Goal: Task Accomplishment & Management: Complete application form

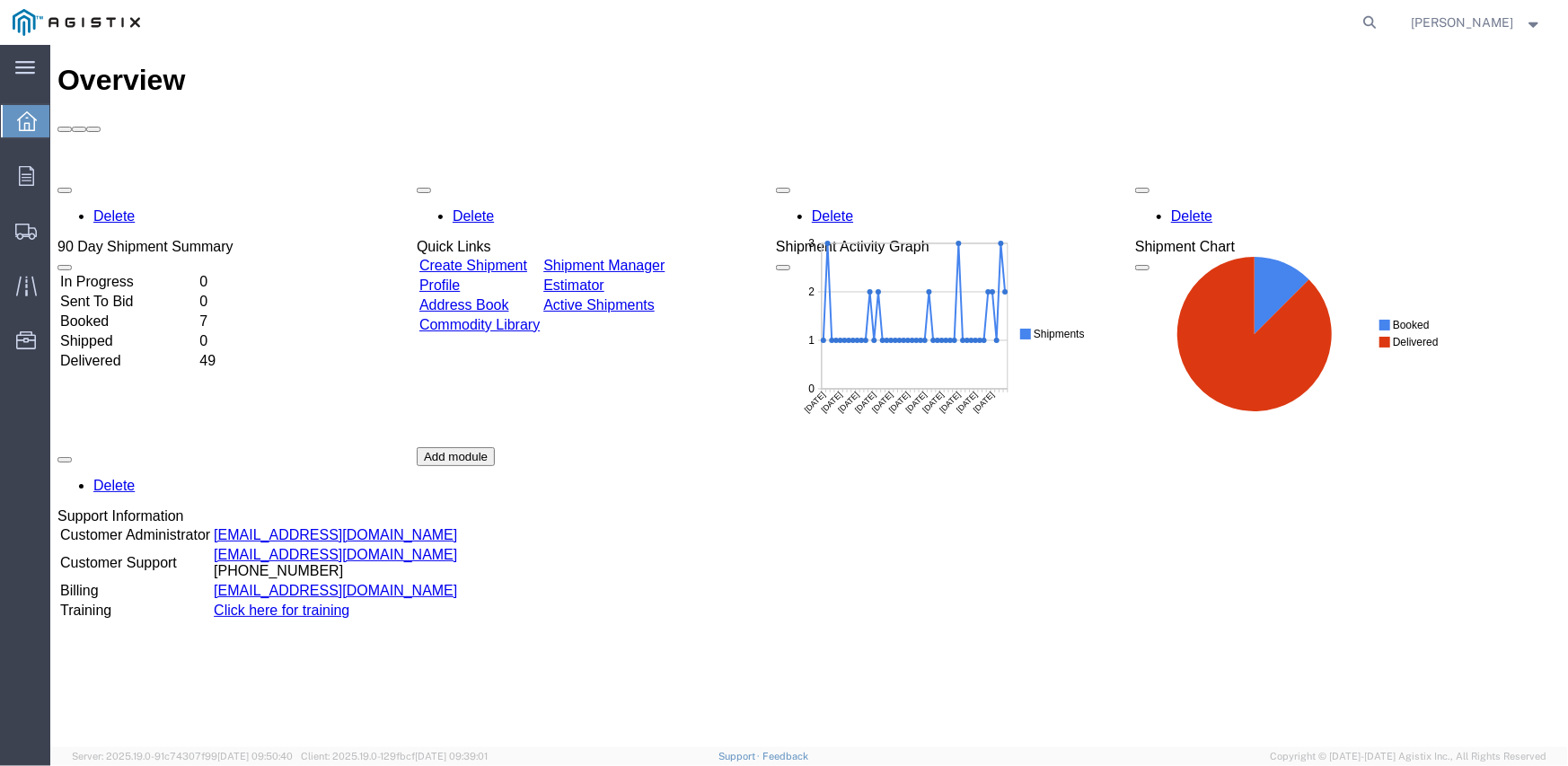
click at [489, 177] on div "Delete 90 Day Shipment Summary In Progress 0 Sent To Bid 0 Booked 7 Shipped 0 D…" at bounding box center [808, 446] width 1503 height 539
click at [526, 257] on link "Create Shipment" at bounding box center [472, 264] width 108 height 16
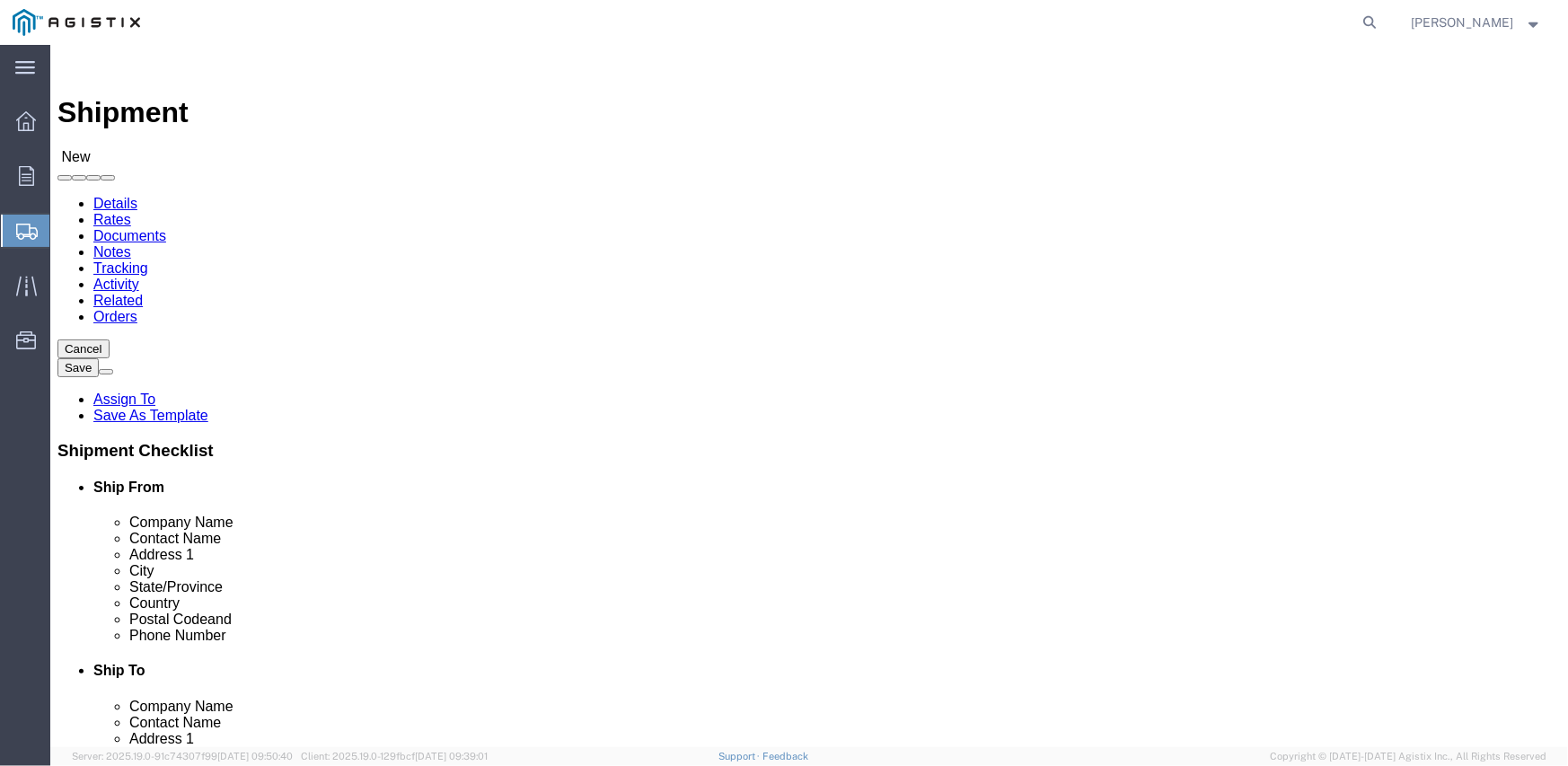
select select
click select "Select Inertia Engineering & Machine Works Inc PG&E"
select select "9596"
click select "Select Inertia Engineering & Machine Works Inc PG&E"
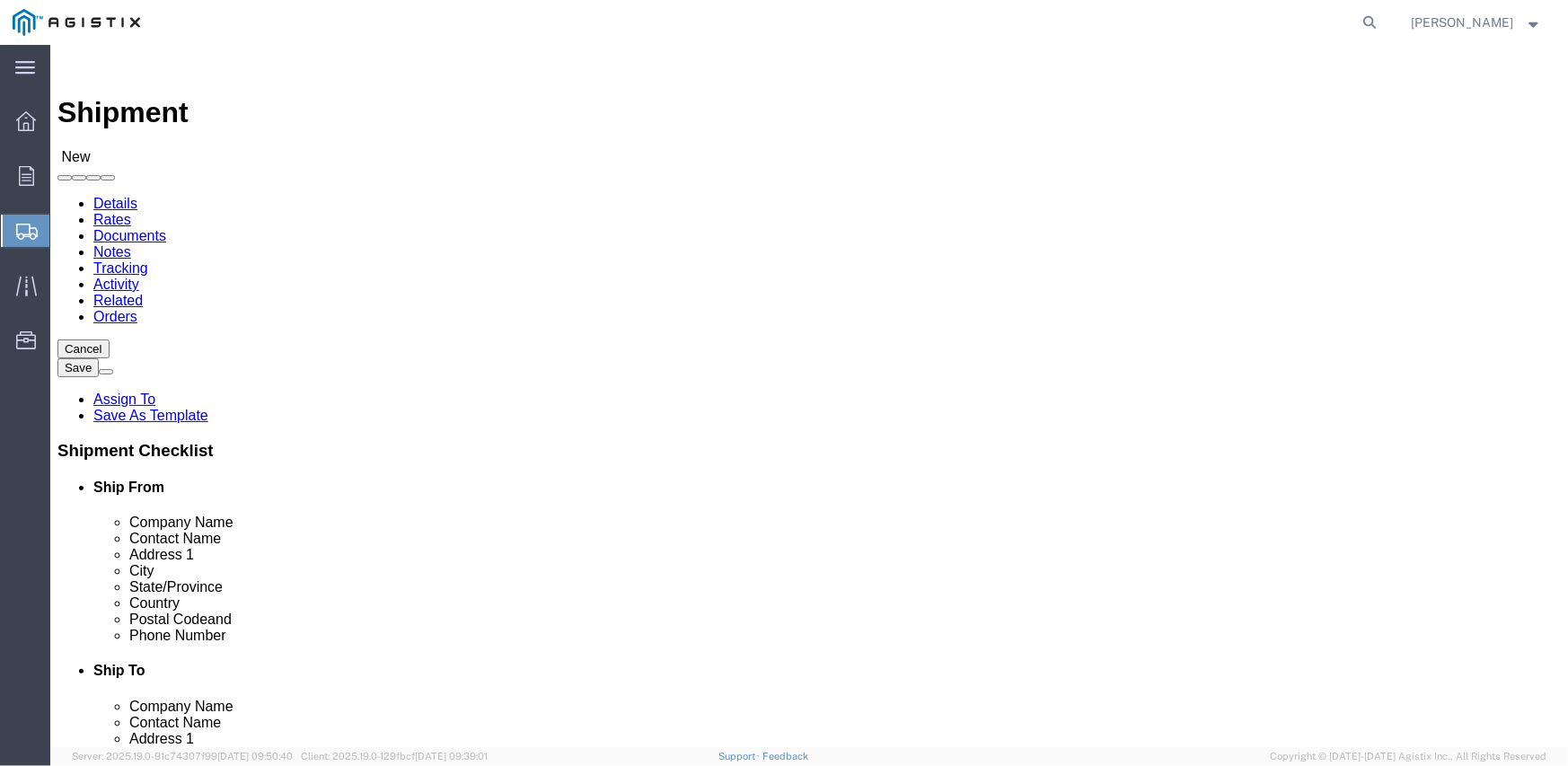
select select "PURCHORD"
select select
click select "Select All Others [GEOGRAPHIC_DATA] [GEOGRAPHIC_DATA] [GEOGRAPHIC_DATA] [GEOGRA…"
select select "19740"
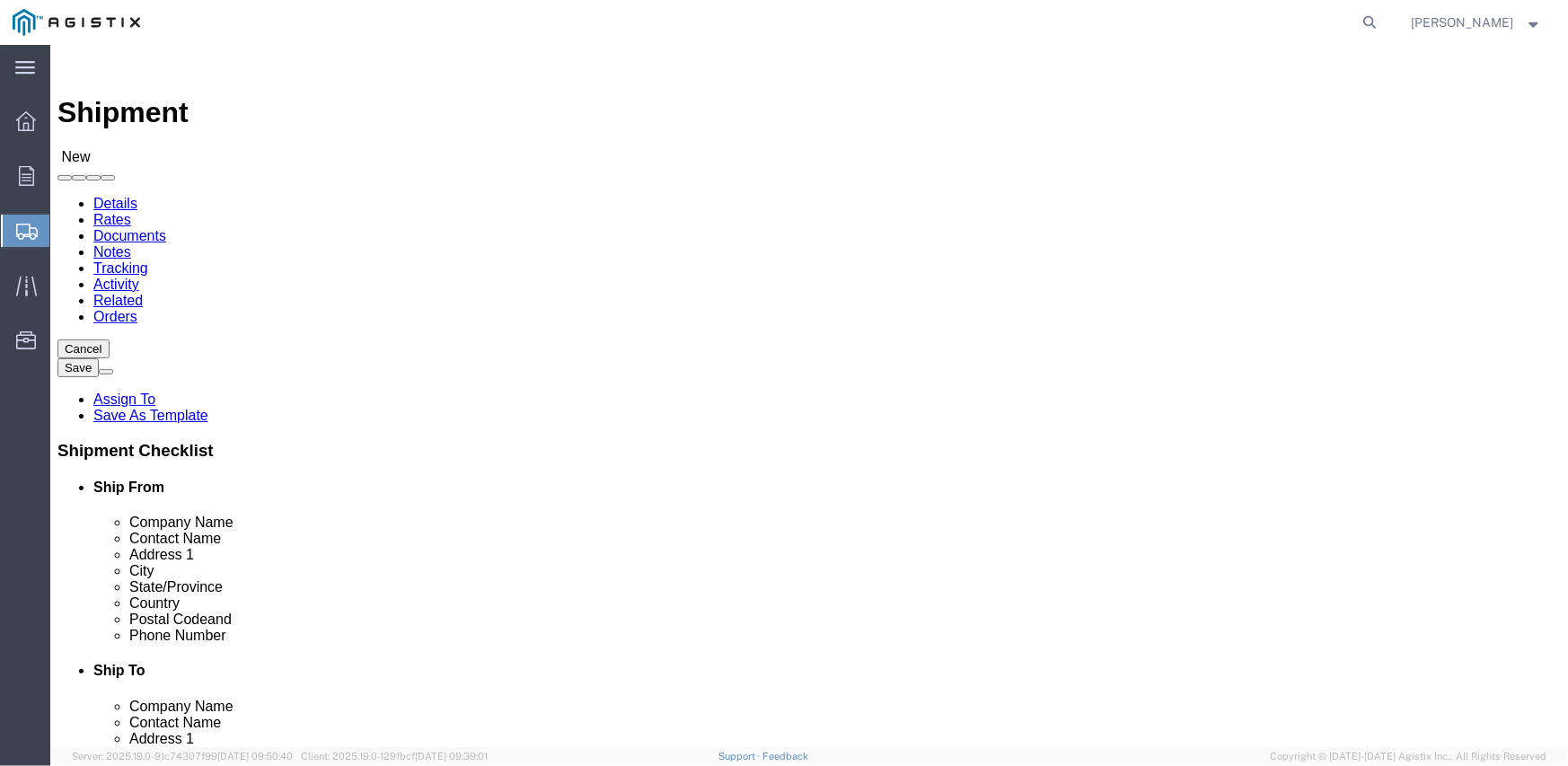
click select "Select All Others [GEOGRAPHIC_DATA] [GEOGRAPHIC_DATA] [GEOGRAPHIC_DATA] [GEOGRA…"
click span
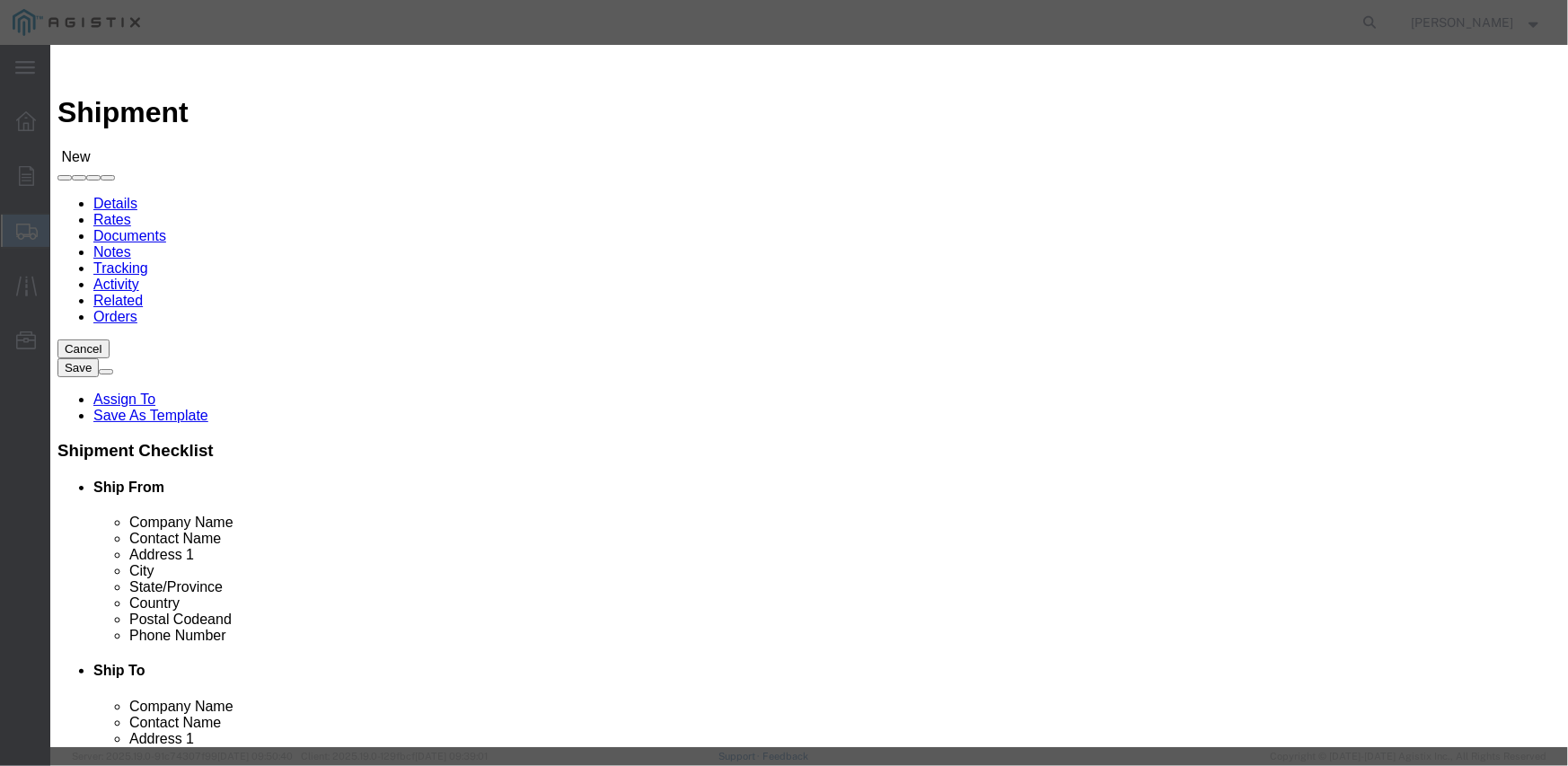
scroll to position [179, 0]
click button "Select"
select select
type input "MPS dba Inertia Engineering & Machine Works Inc"
type input "[PERSON_NAME]"
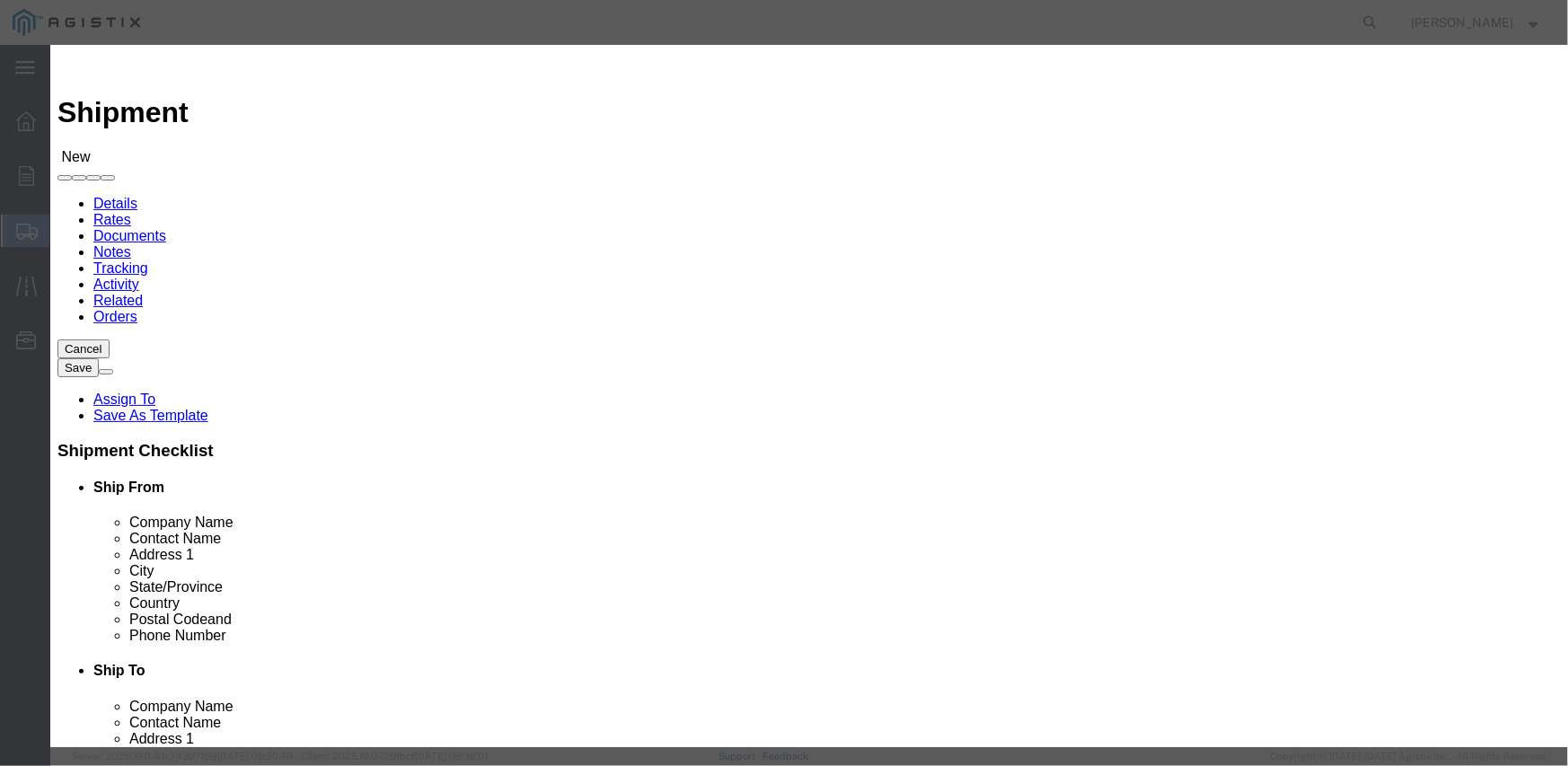
type input "[STREET_ADDRESS][PERSON_NAME]"
type input "Stockton"
type input "95215"
type input "[PHONE_NUMBER]"
select select "CA"
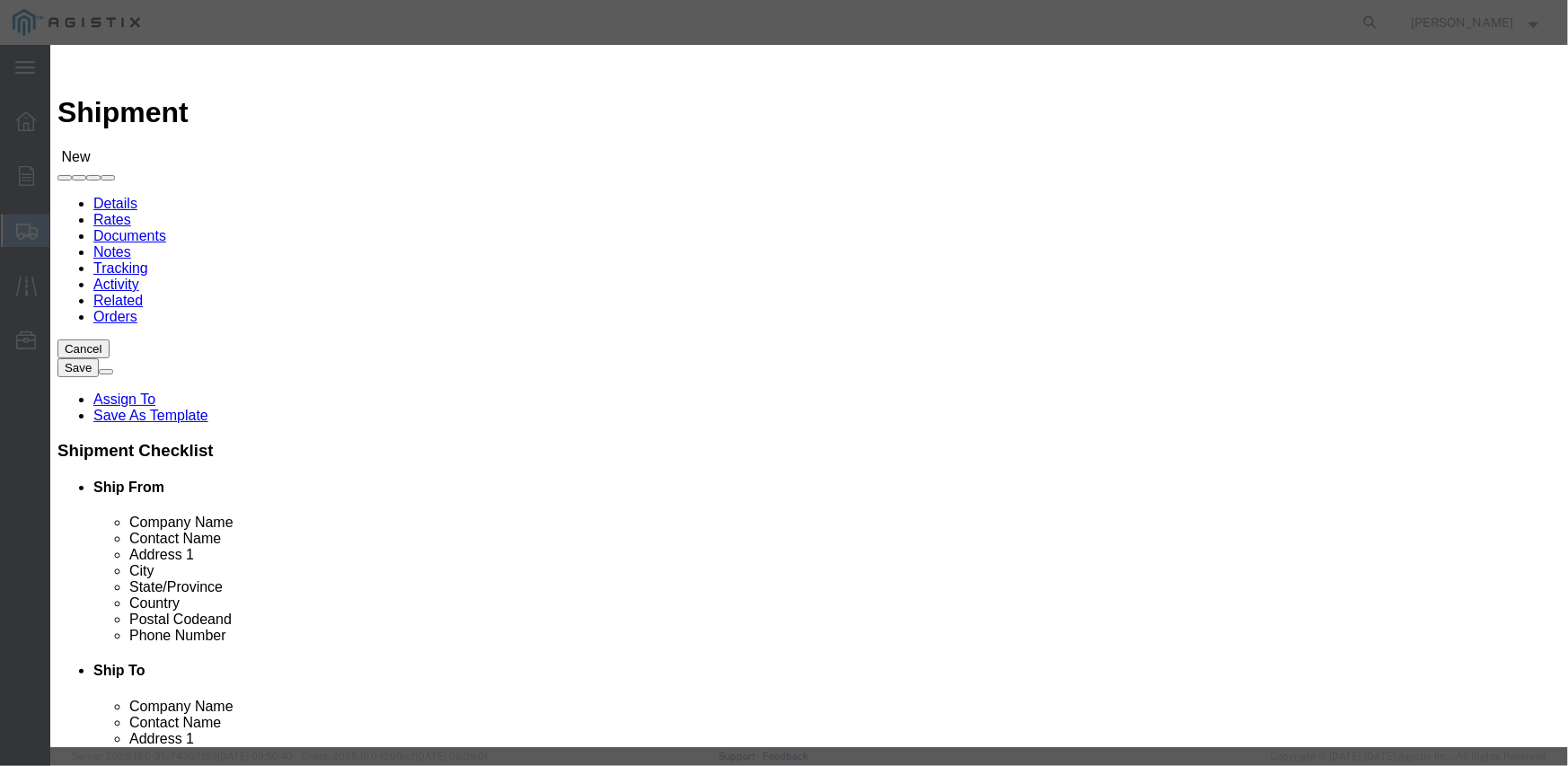
scroll to position [269, 0]
click button "Select"
select select
type input "Pacific Gas & Electric Company"
type input "Fremont Receiving"
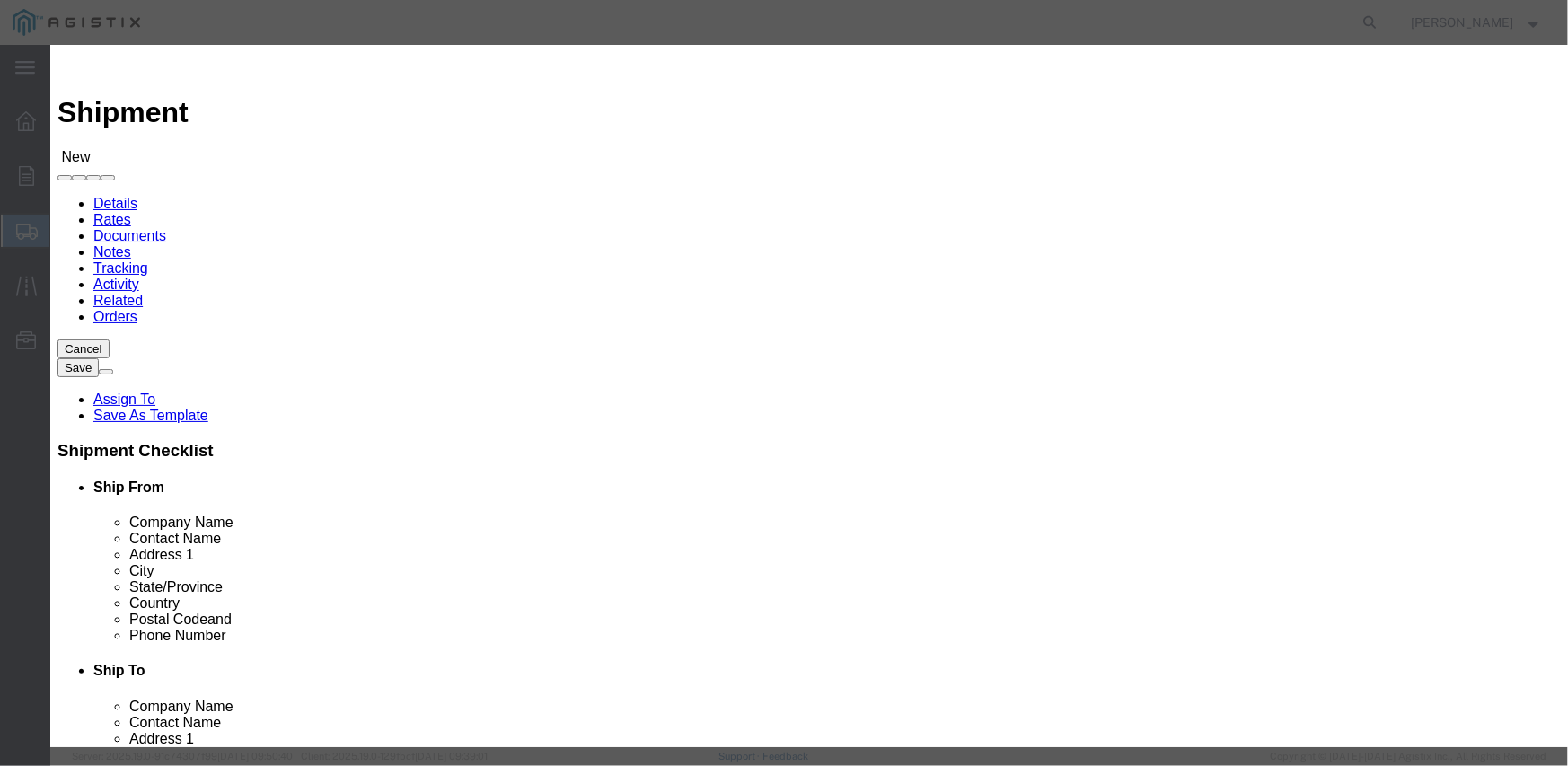
type input "[STREET_ADDRESS][PERSON_NAME]"
type input "FREMONT RECEIVING"
type input "Fremont"
type input "94538"
type input "[PHONE_NUMBER]"
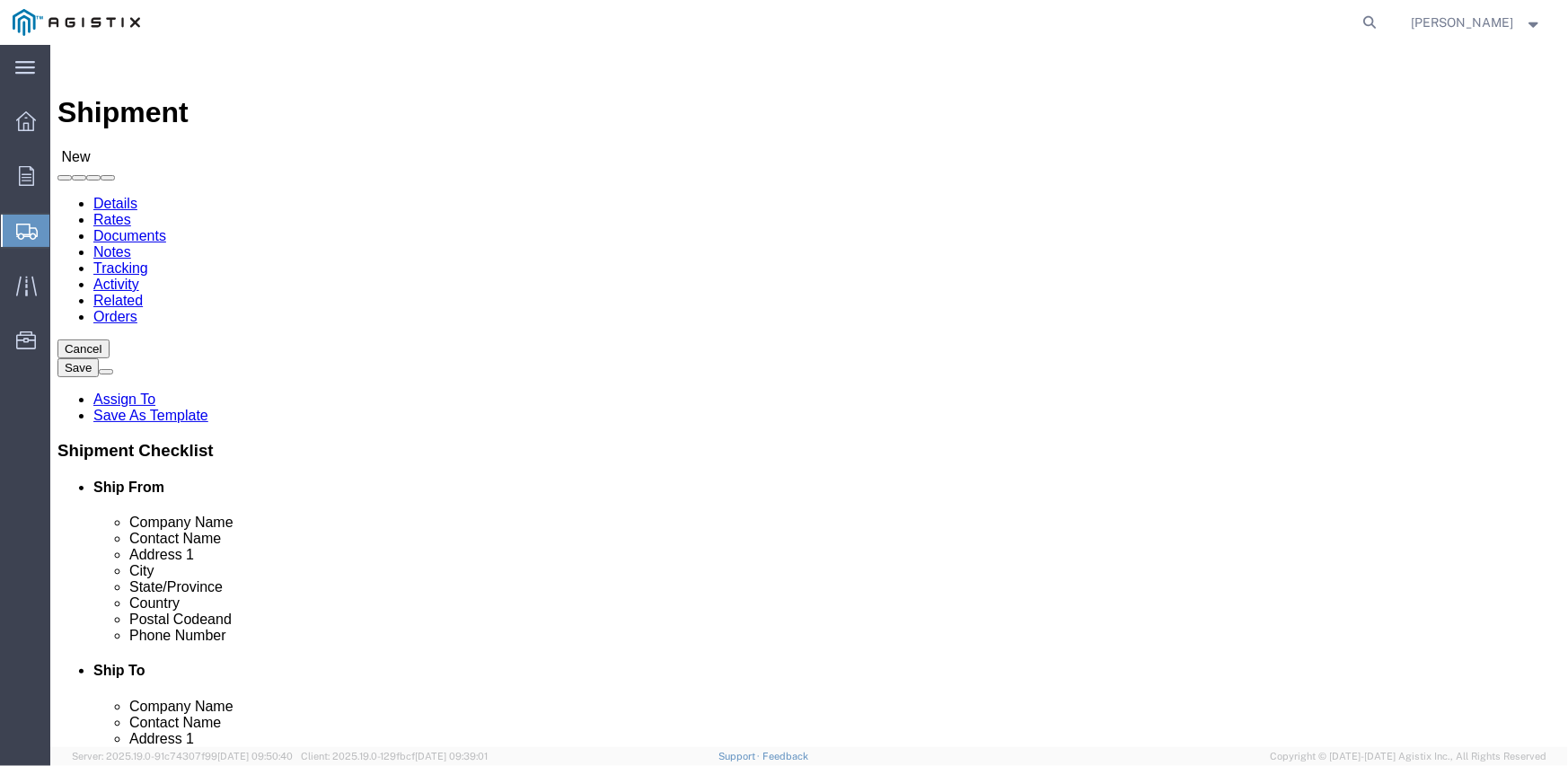
select select "CA"
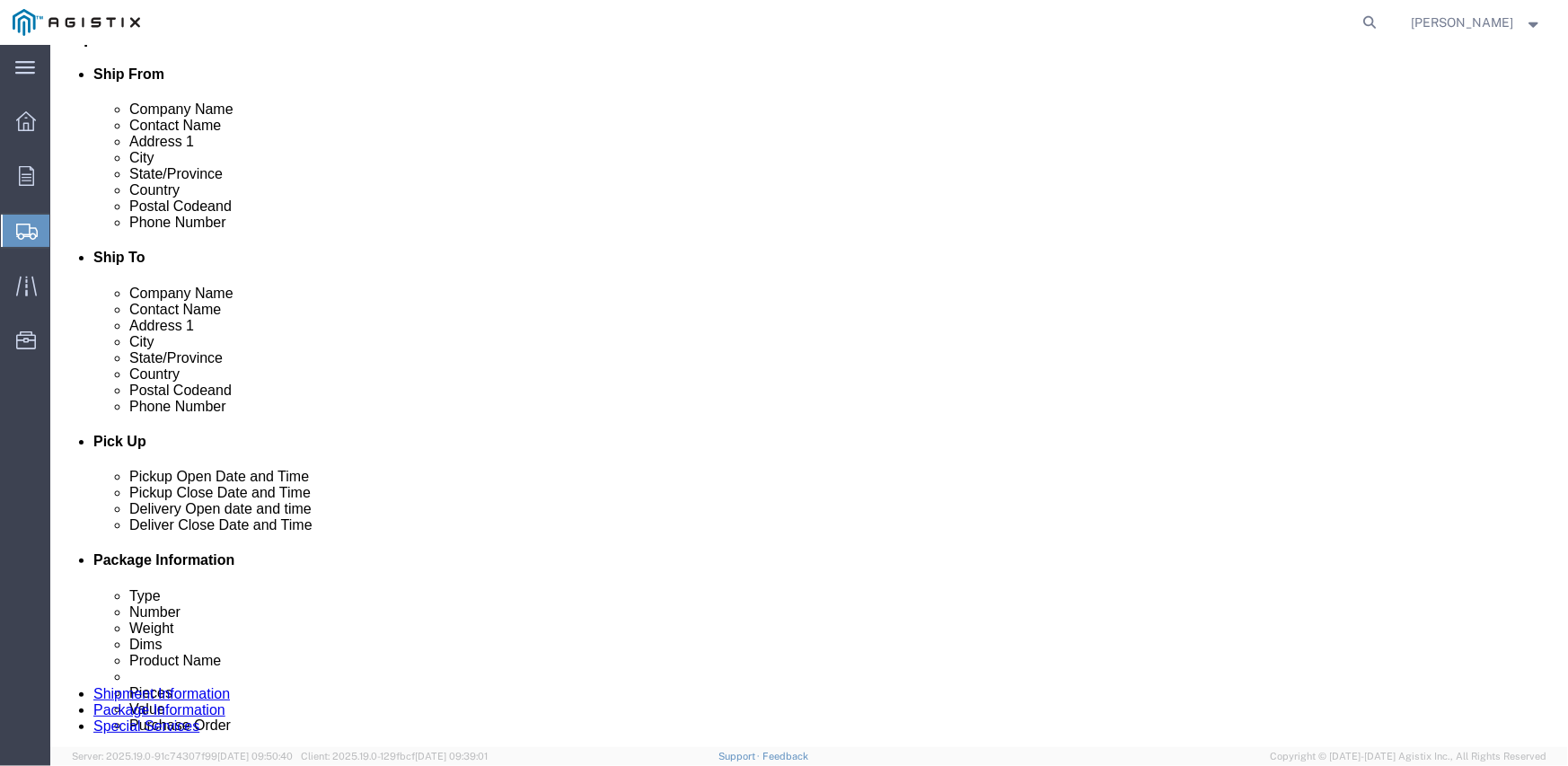
scroll to position [539, 0]
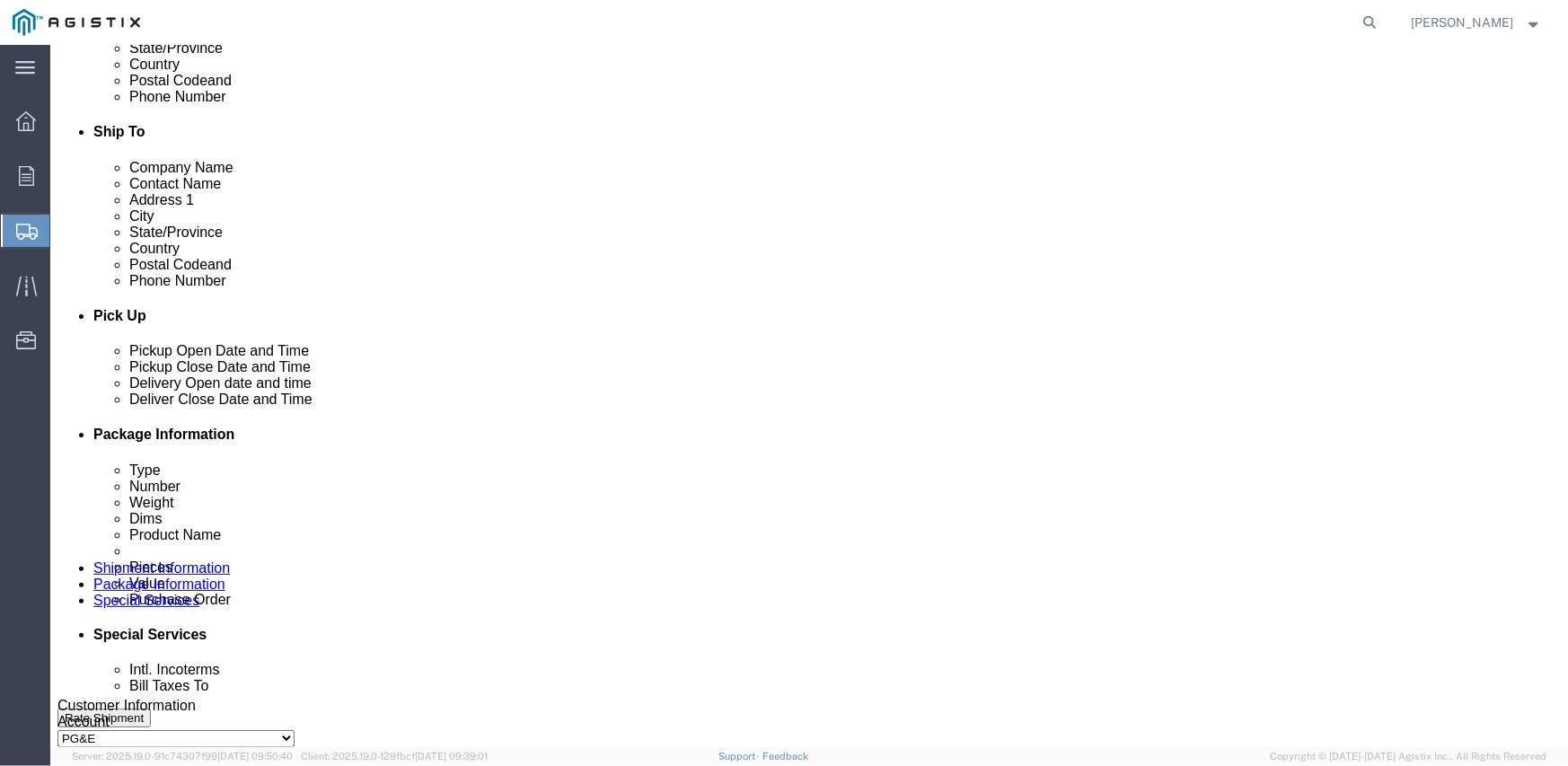
click div "[DATE] 10:00 AM"
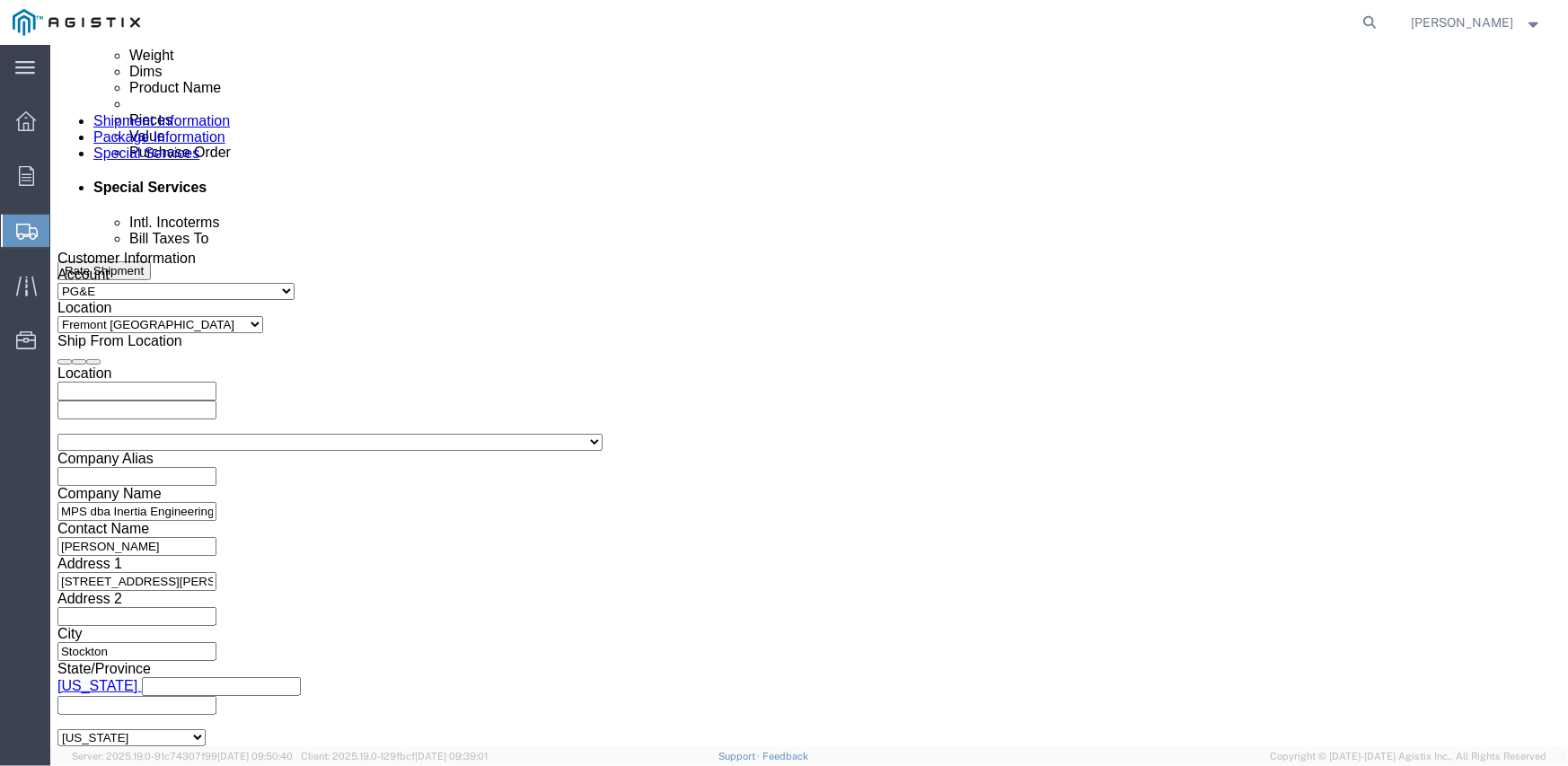
click input "10:00 AM"
type input "6:00 AM"
click at [762, 750] on link "Feedback" at bounding box center [785, 756] width 46 height 11
click button "Apply"
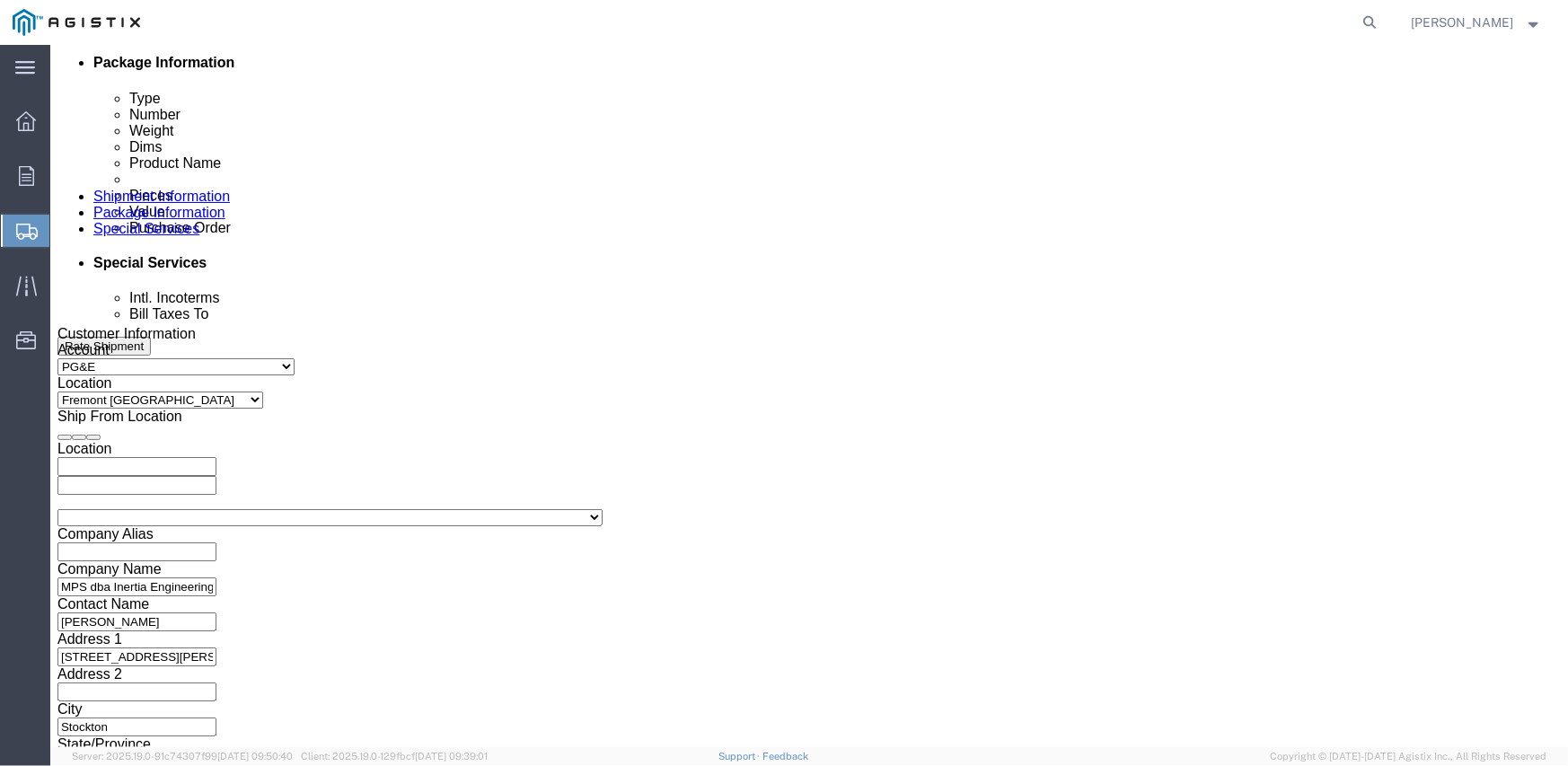
scroll to position [806, 0]
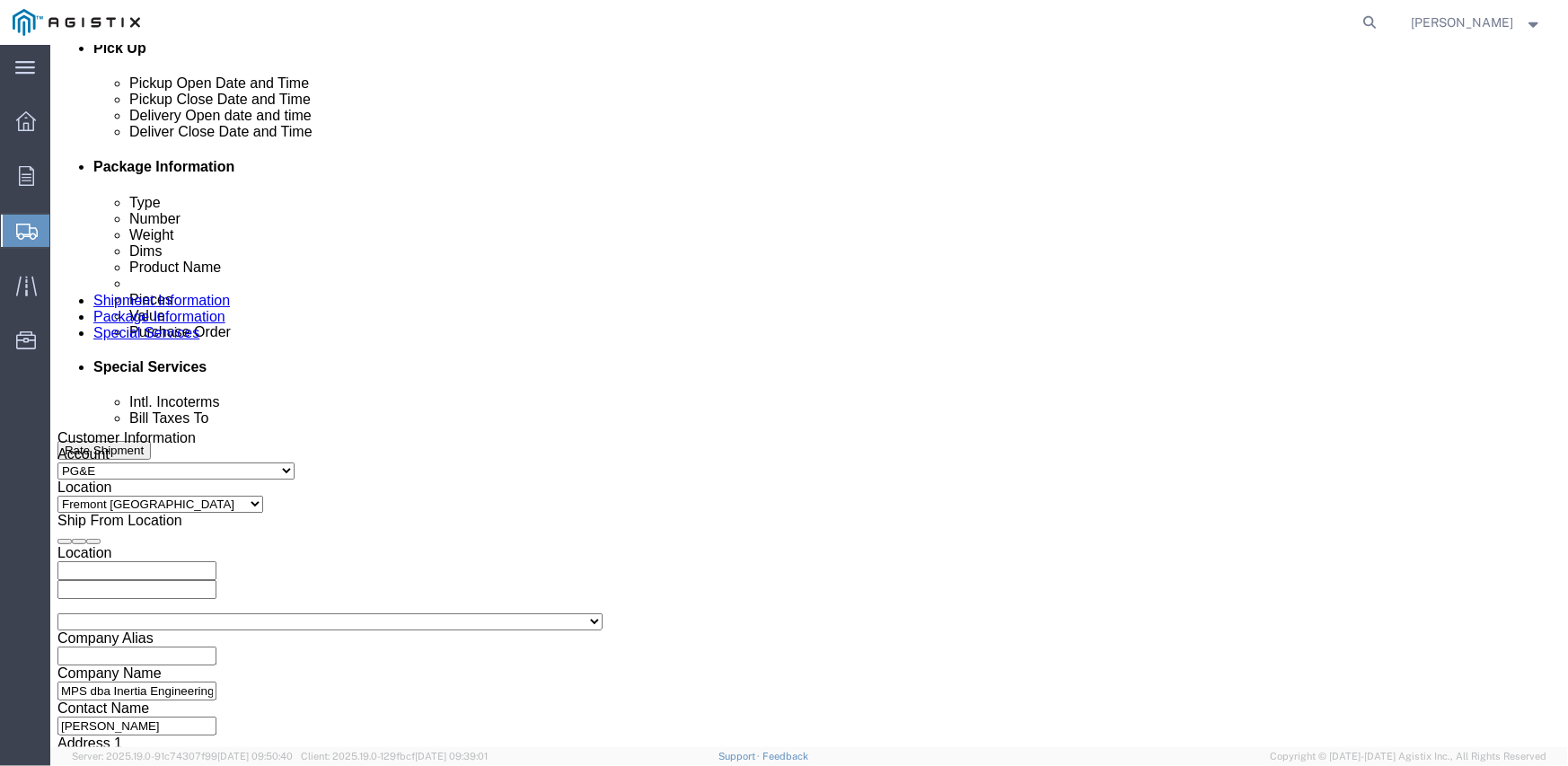
click div "[DATE] 7:00 AM"
type input "2:00 PM"
click button "Apply"
click div
click input "3:00 PM"
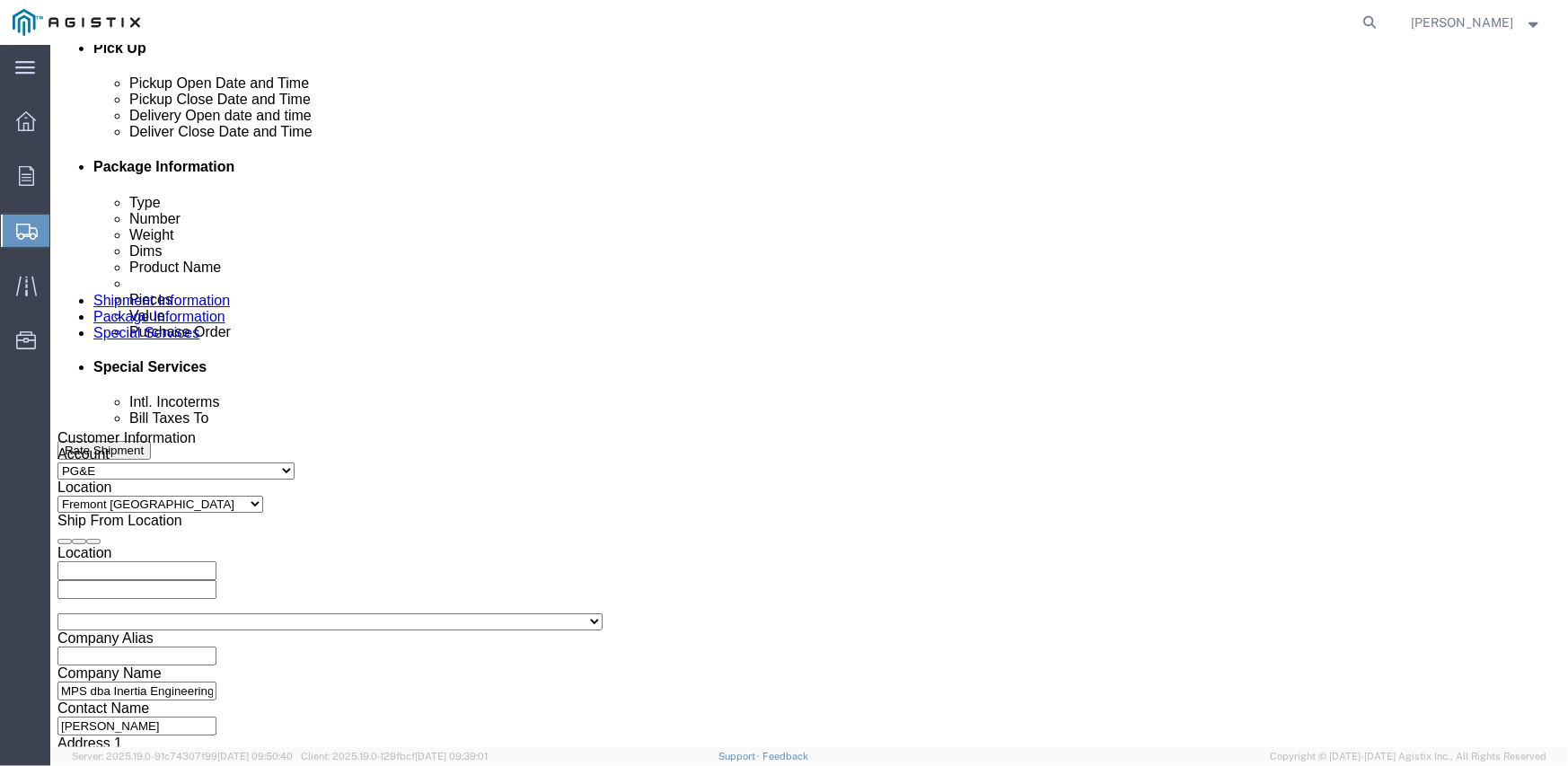
type input "8:00 AM"
click button "Apply"
click div
type input "3:00 PM"
click button "Apply"
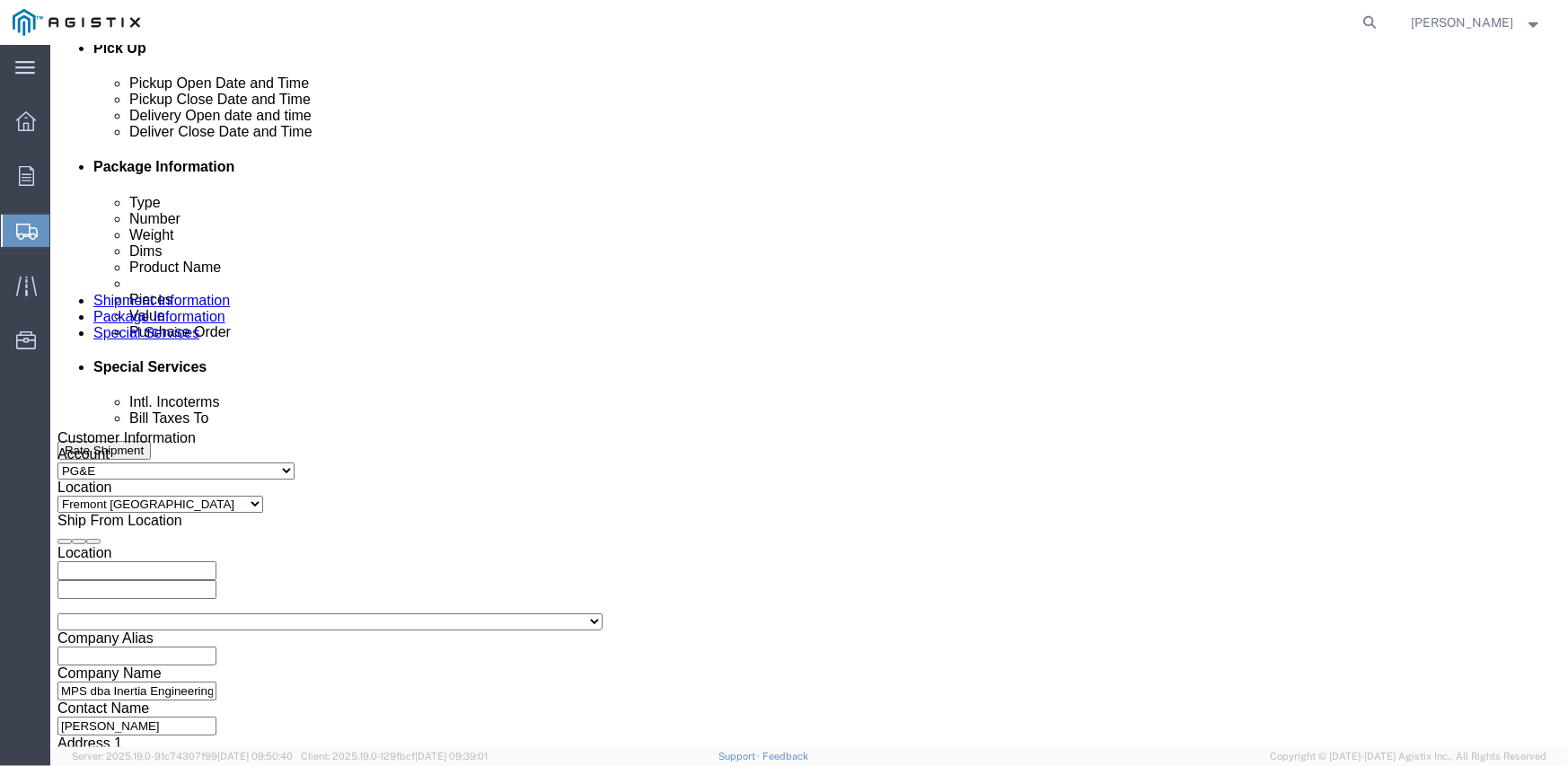
click input "text"
type input "3501410790"
select select "SALEORDR"
type input "294628"
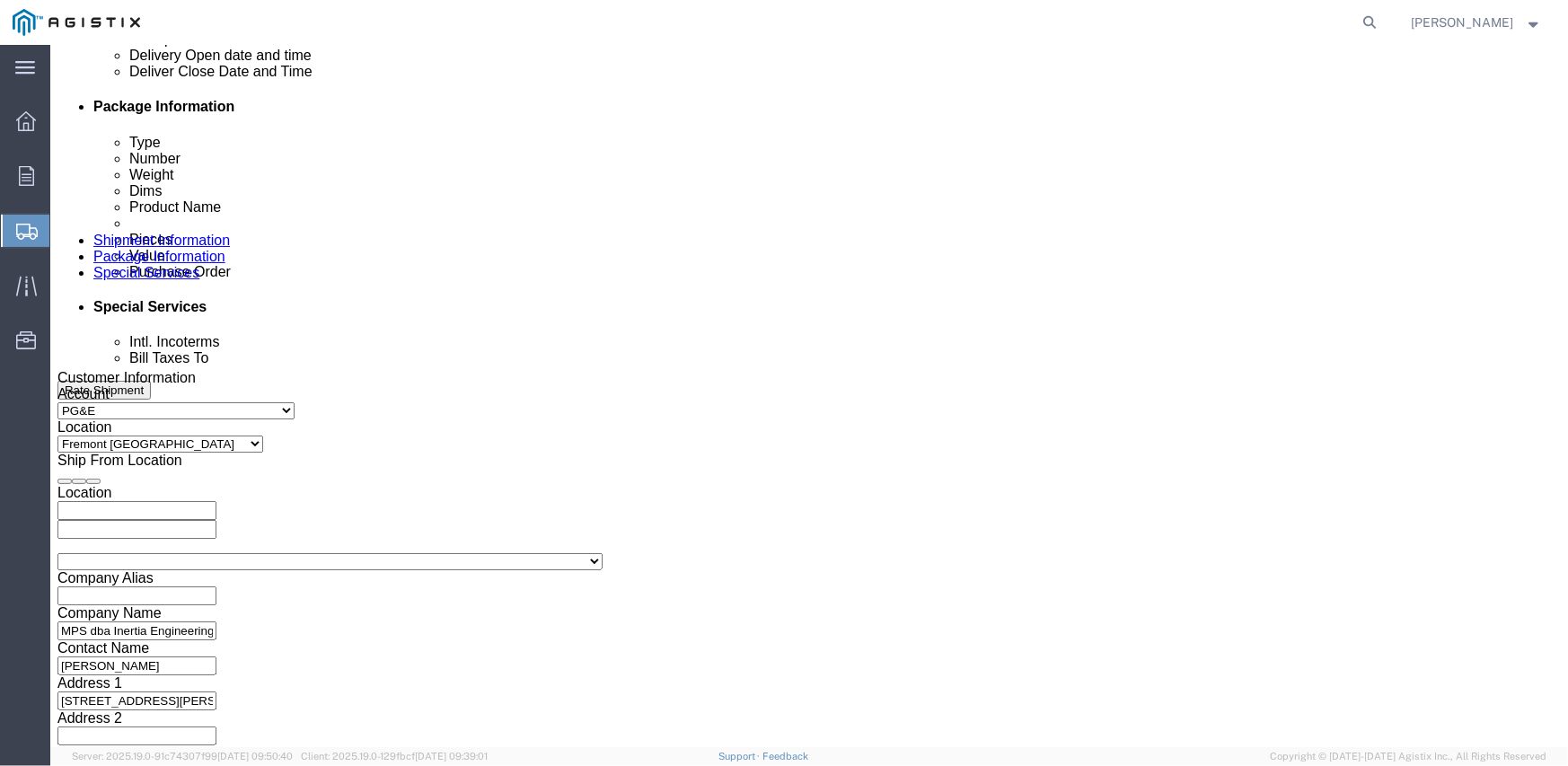
scroll to position [896, 0]
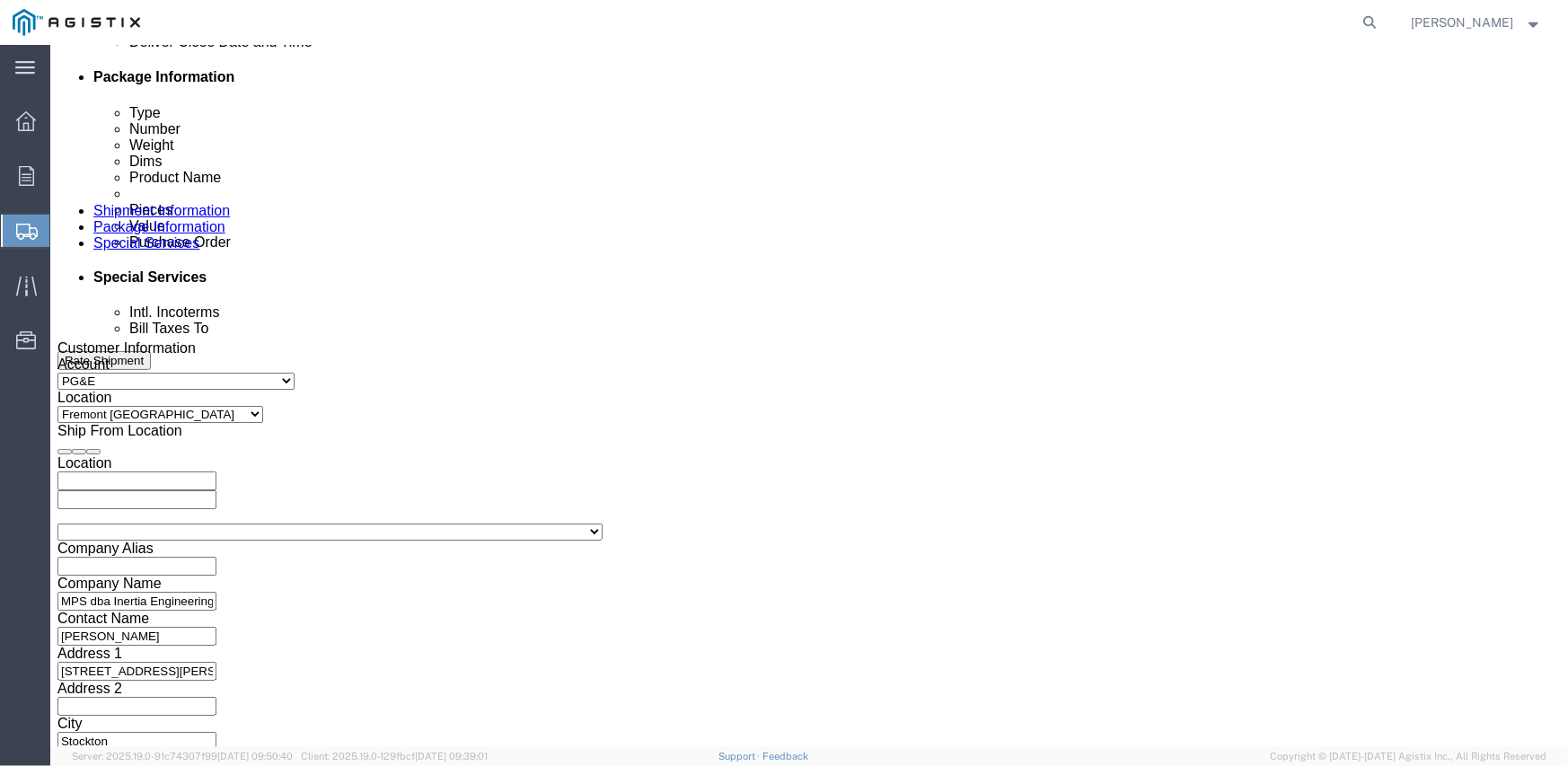
click select "Select Air Less than Truckload Multi-Leg Ocean Freight Rail Small Parcel Truckl…"
select select "TL"
click select "Select Air Less than Truckload Multi-Leg Ocean Freight Rail Small Parcel Truckl…"
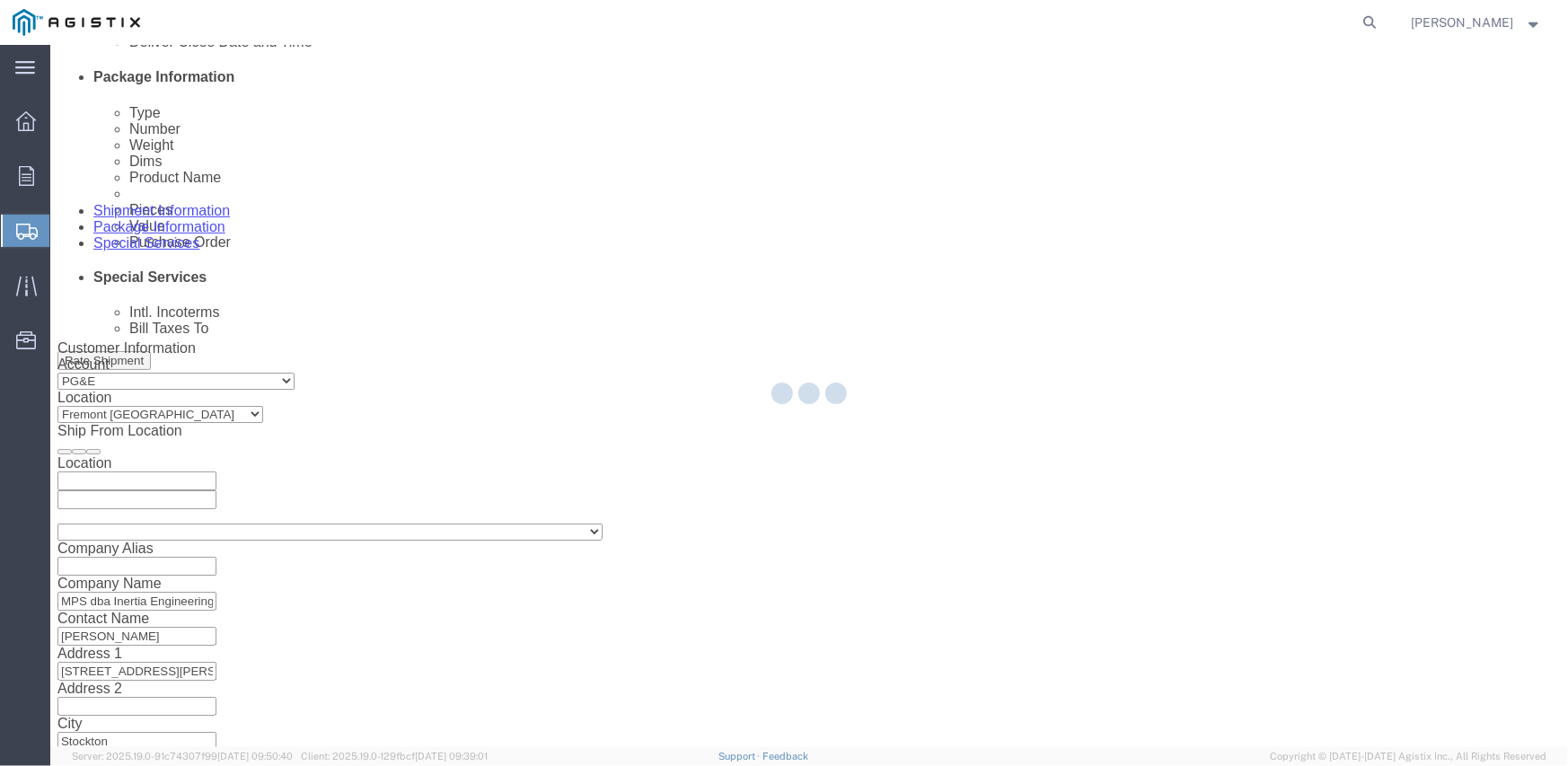
select select
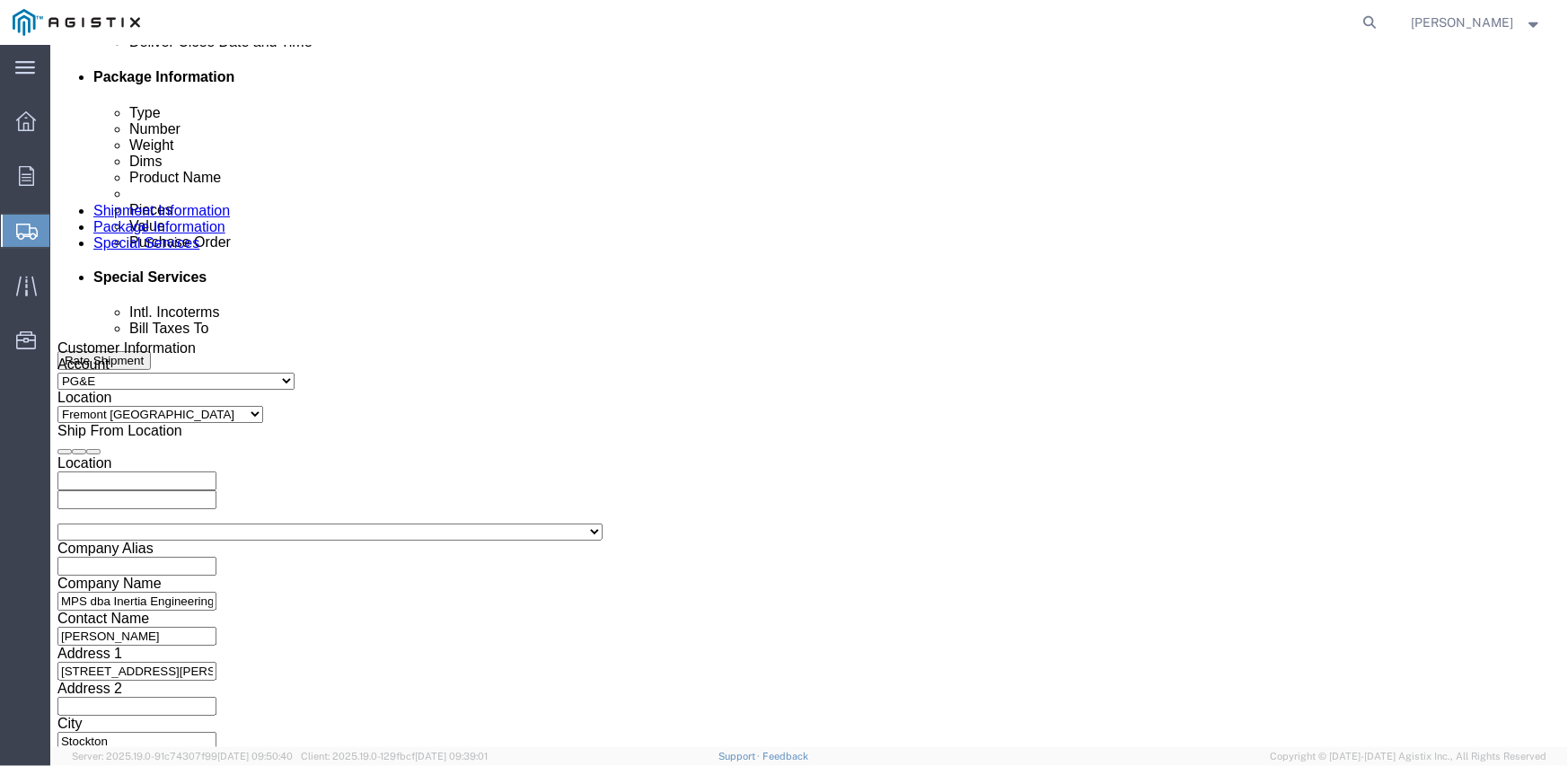
click select "Select 1-Ton (PSS) 10 Wheel 10 Yard Dump Truck 20 Yard Dump Truck Bobtail Botto…"
select select "FLBD"
click select "Select 1-Ton (PSS) 10 Wheel 10 Yard Dump Truck 20 Yard Dump Truck Bobtail Botto…"
click select "Select 35 Feet 20 Feet 28 Feet 53 Feet 40 Feet 48 Feet"
select select "53FT"
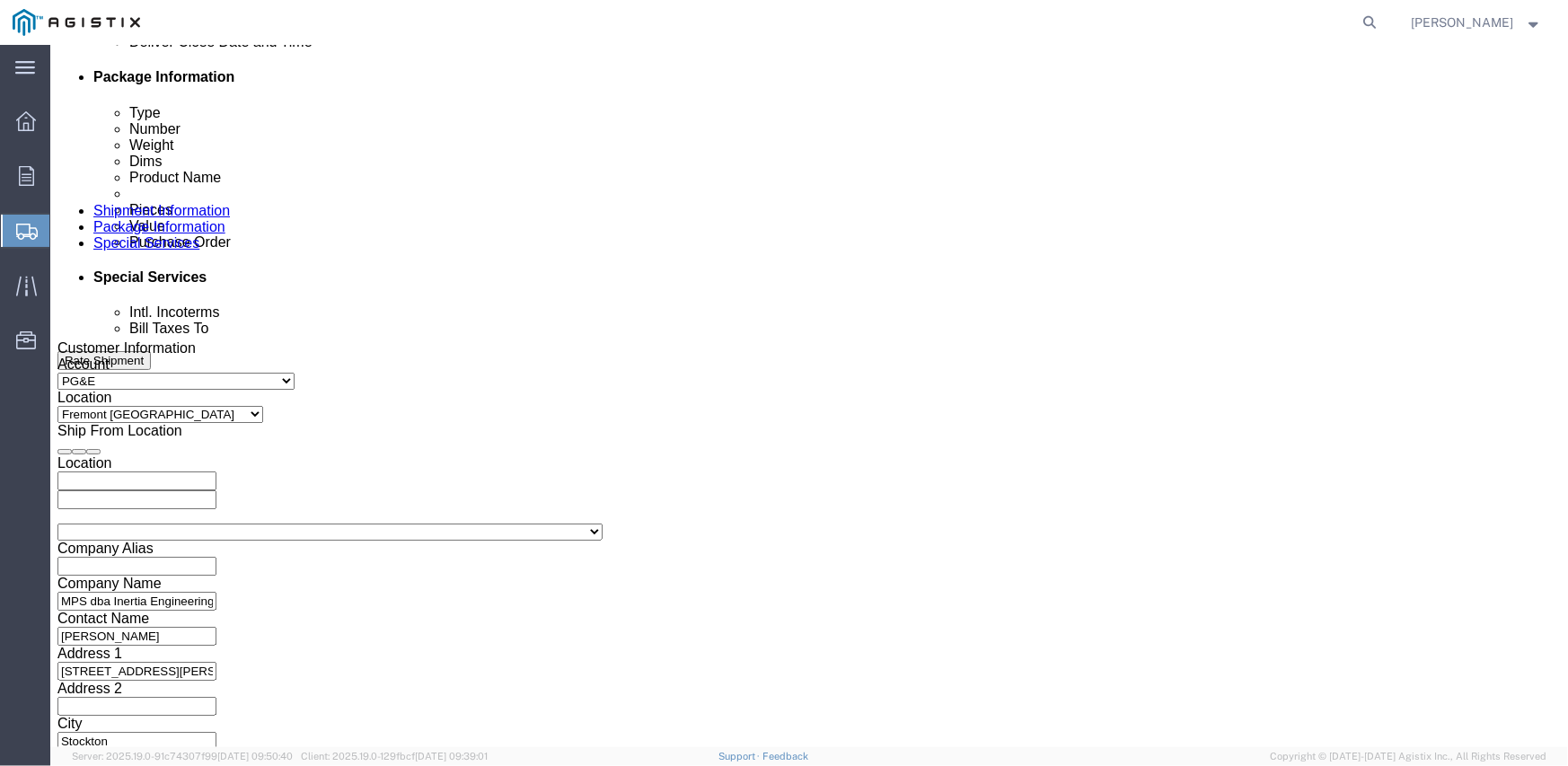
click select "Select 35 Feet 20 Feet 28 Feet 53 Feet 40 Feet 48 Feet"
click div "Vehicle Select 1-Ton (PSS) 10 Wheel 10 Yard Dump Truck 20 Yard Dump Truck Bobta…"
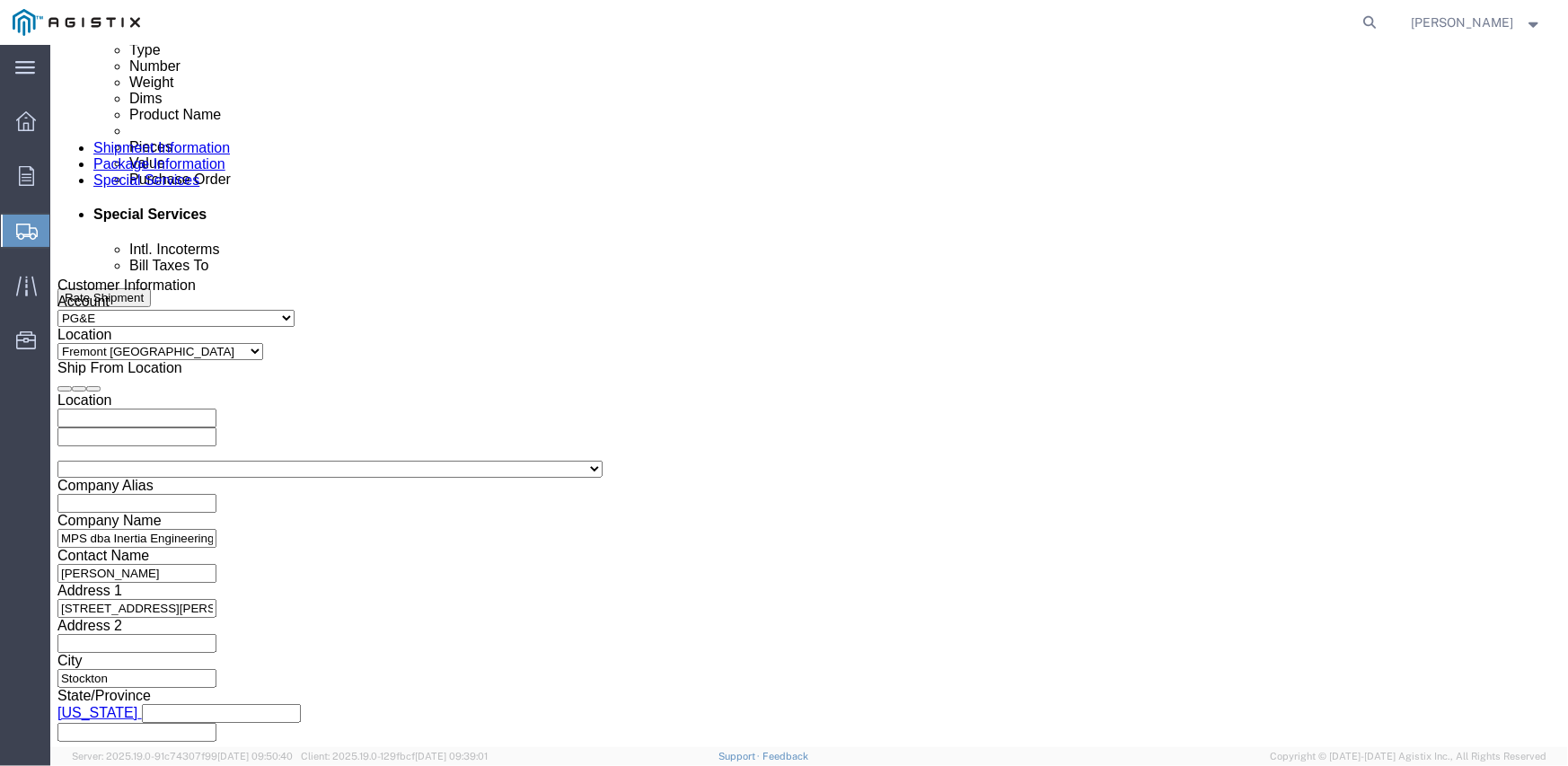
scroll to position [986, 0]
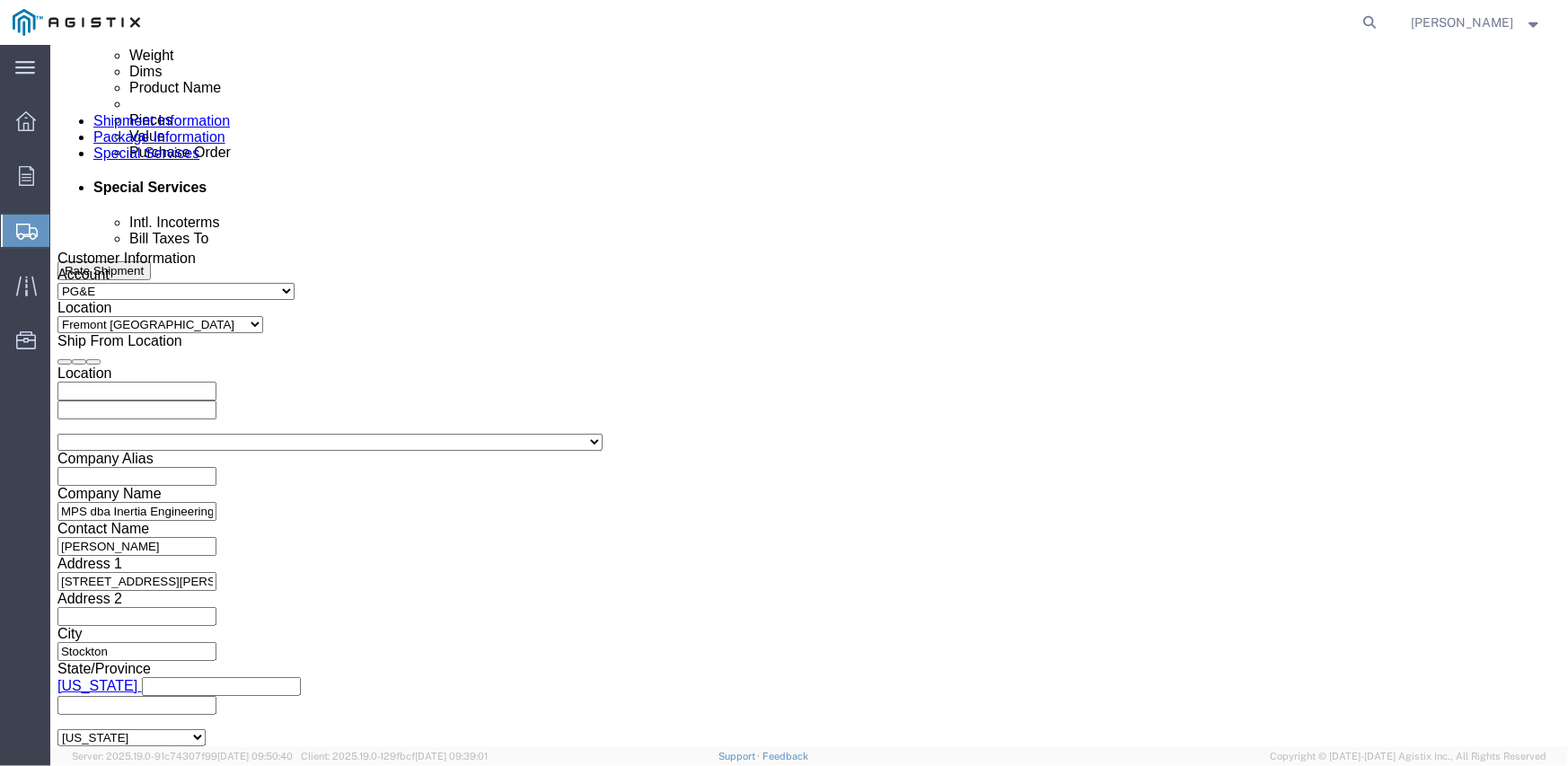
click button "Continue"
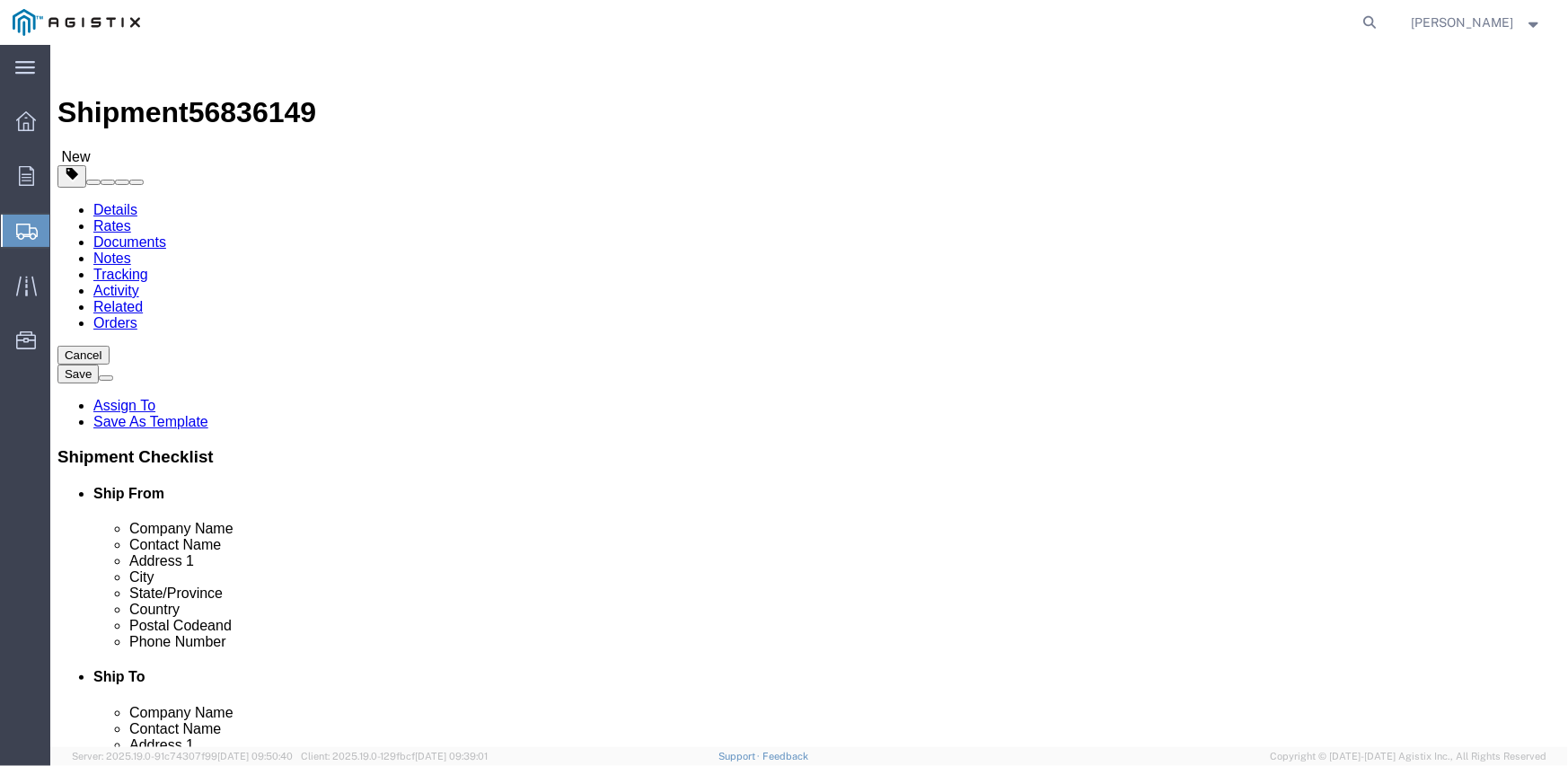
click select "Select Bulk Bundle(s) Cardboard Box(es) Carton(s) Crate(s) Drum(s) (Fiberboard)…"
select select "CRAT"
click select "Select Bulk Bundle(s) Cardboard Box(es) Carton(s) Crate(s) Drum(s) (Fiberboard)…"
click input "1"
type input "16"
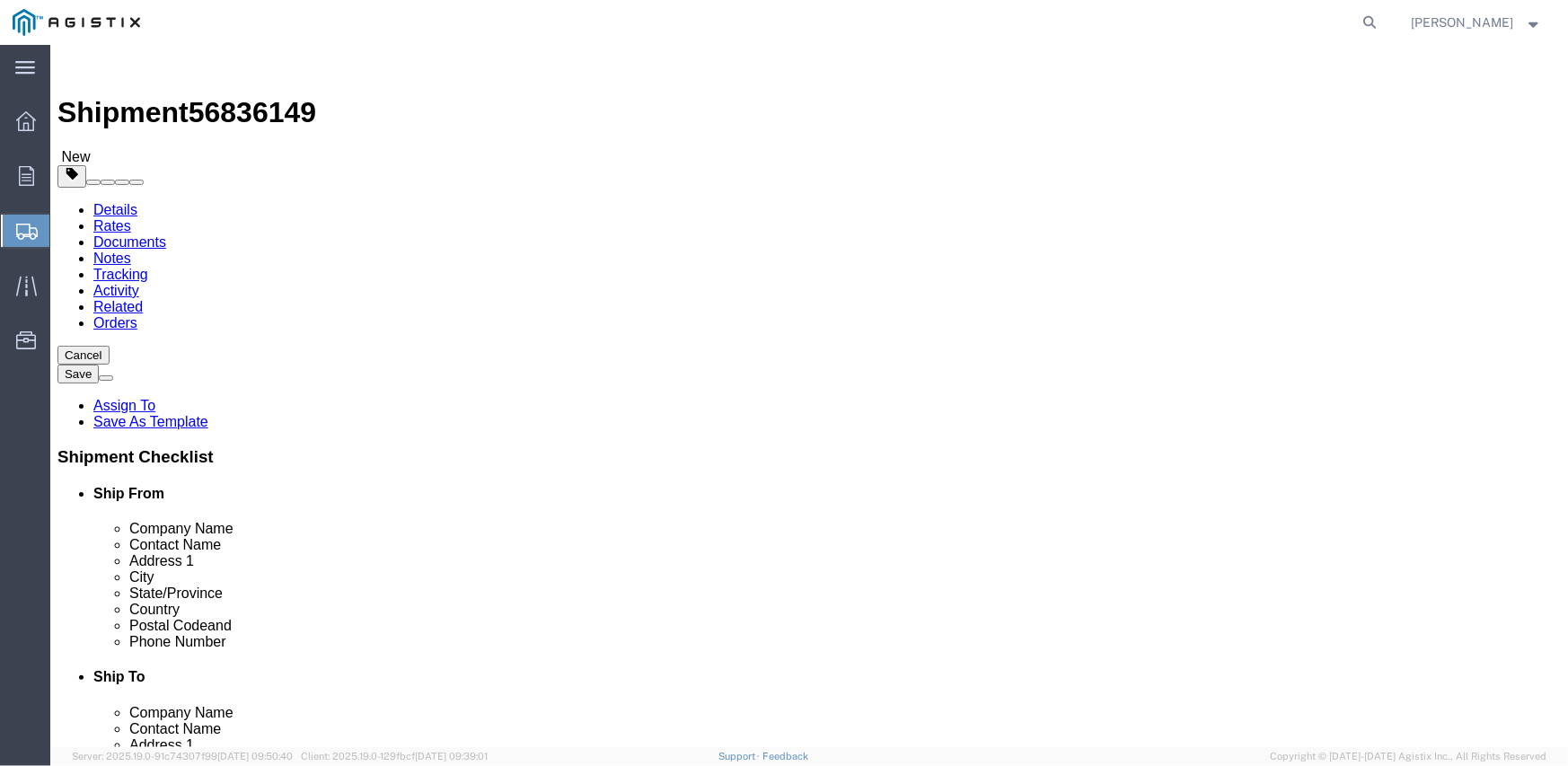
type input "139"
type input "47"
type input "48"
click input "0.00"
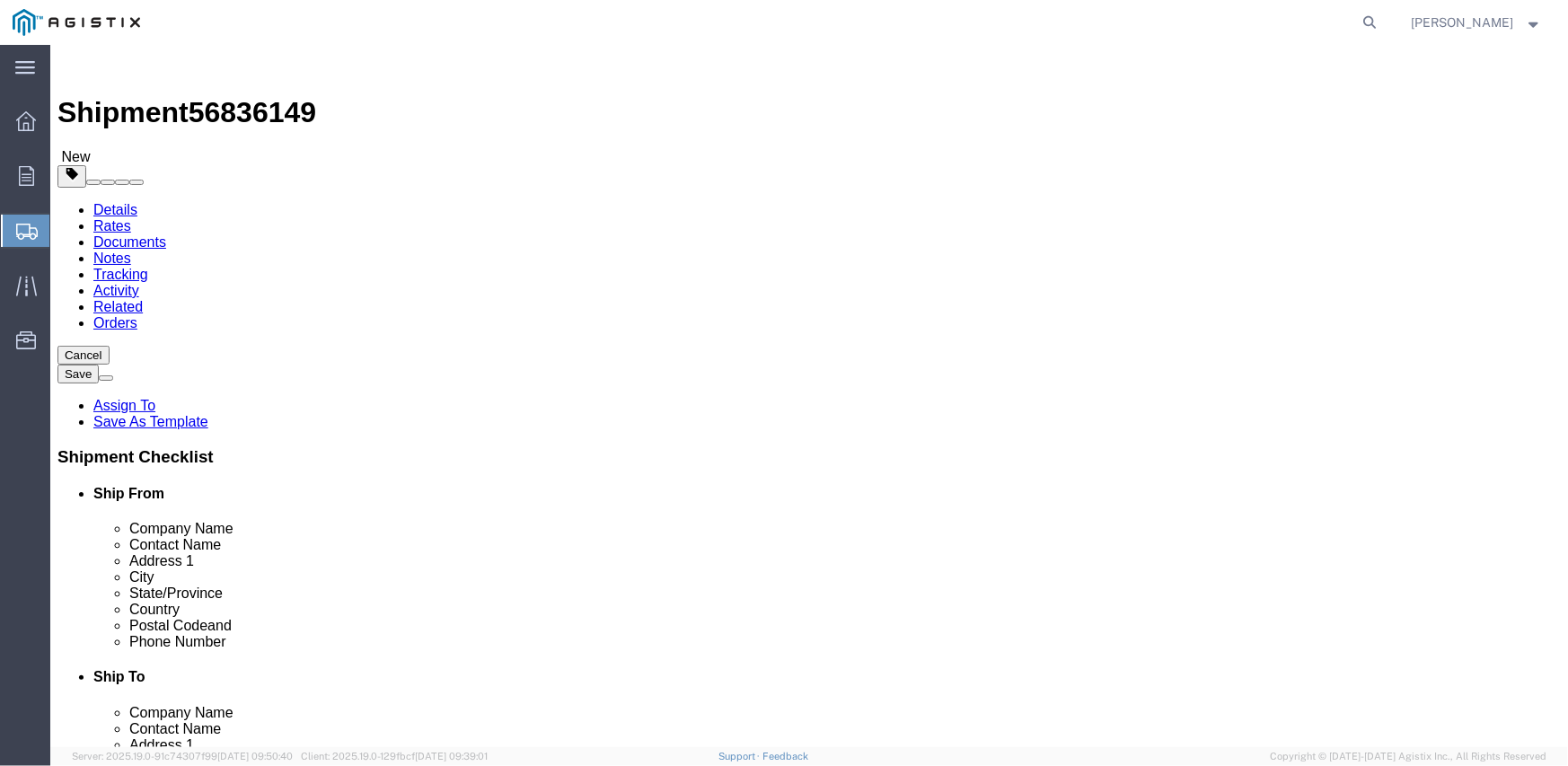
click input "0.00"
type input "0"
type input "12800"
click link "Add Content"
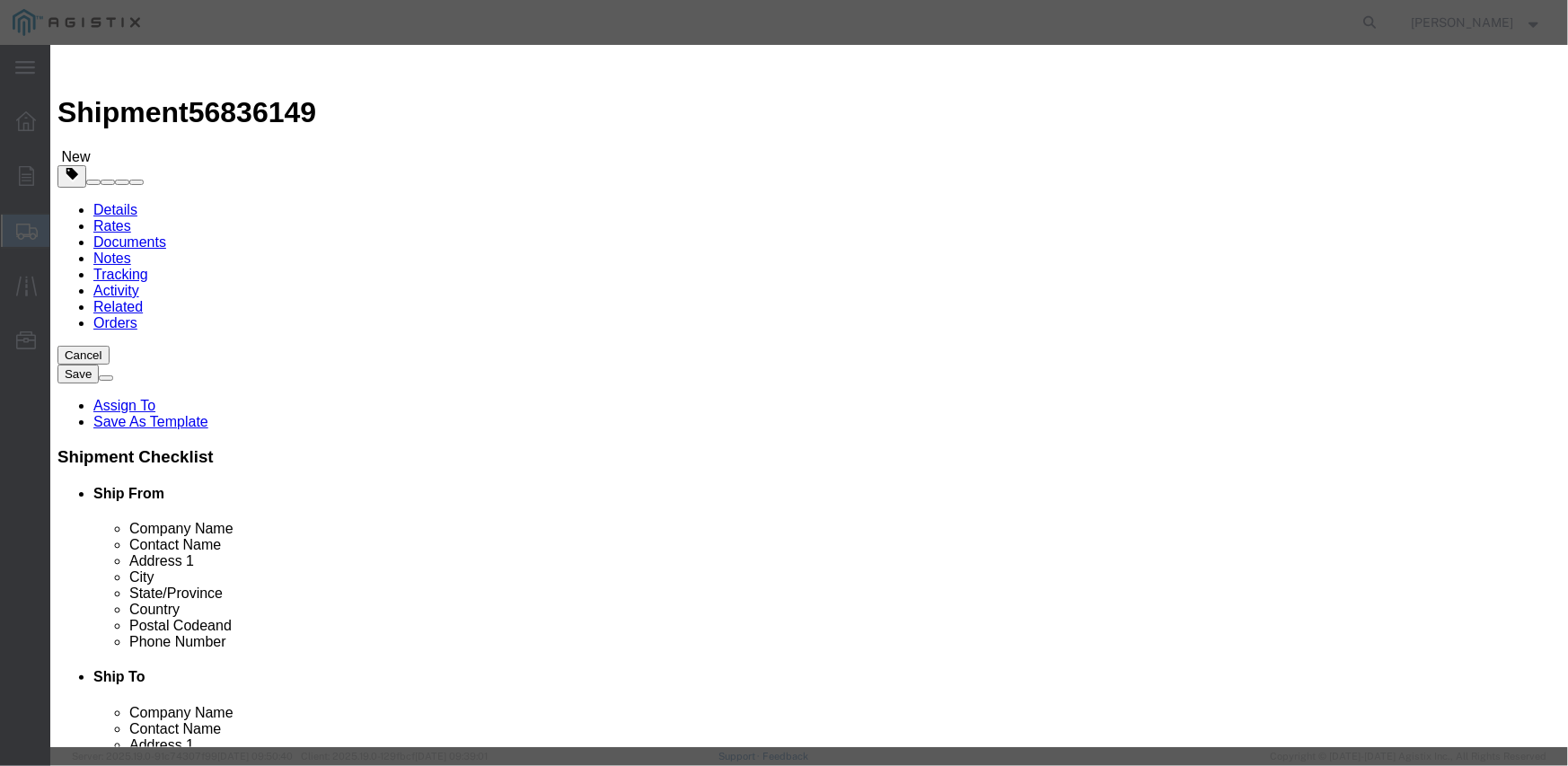
click input "text"
type input "M343960"
type input "16"
paste input "82,882.40"
type input "82,882.40"
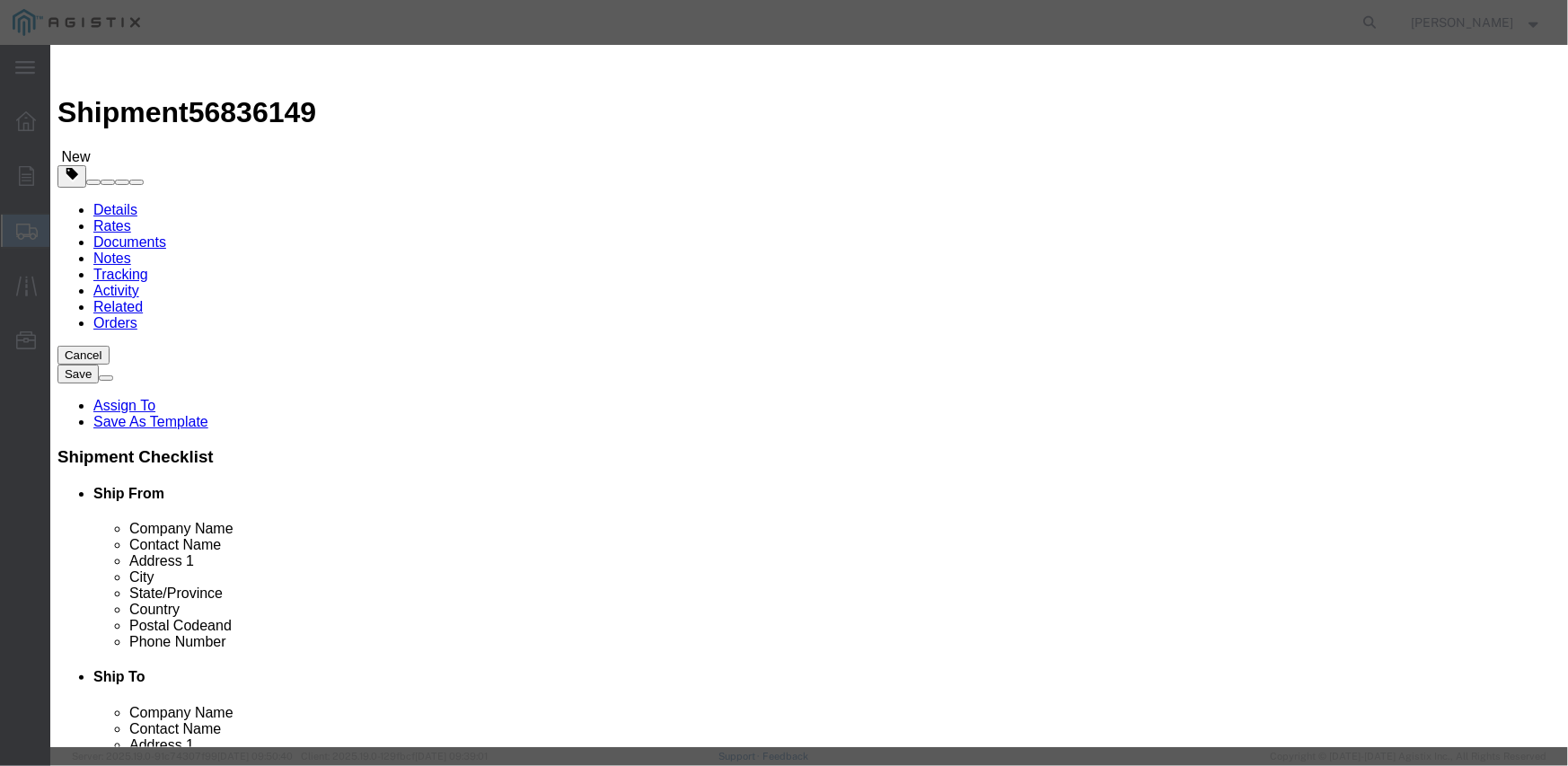
select select "USD"
click textarea
paste textarea "L26SLSUG3J21"
type textarea "L26SLSUG3J21"
click select "Select Account Type Activity ID Airline Appointment Number ASN Batch Number Bil…"
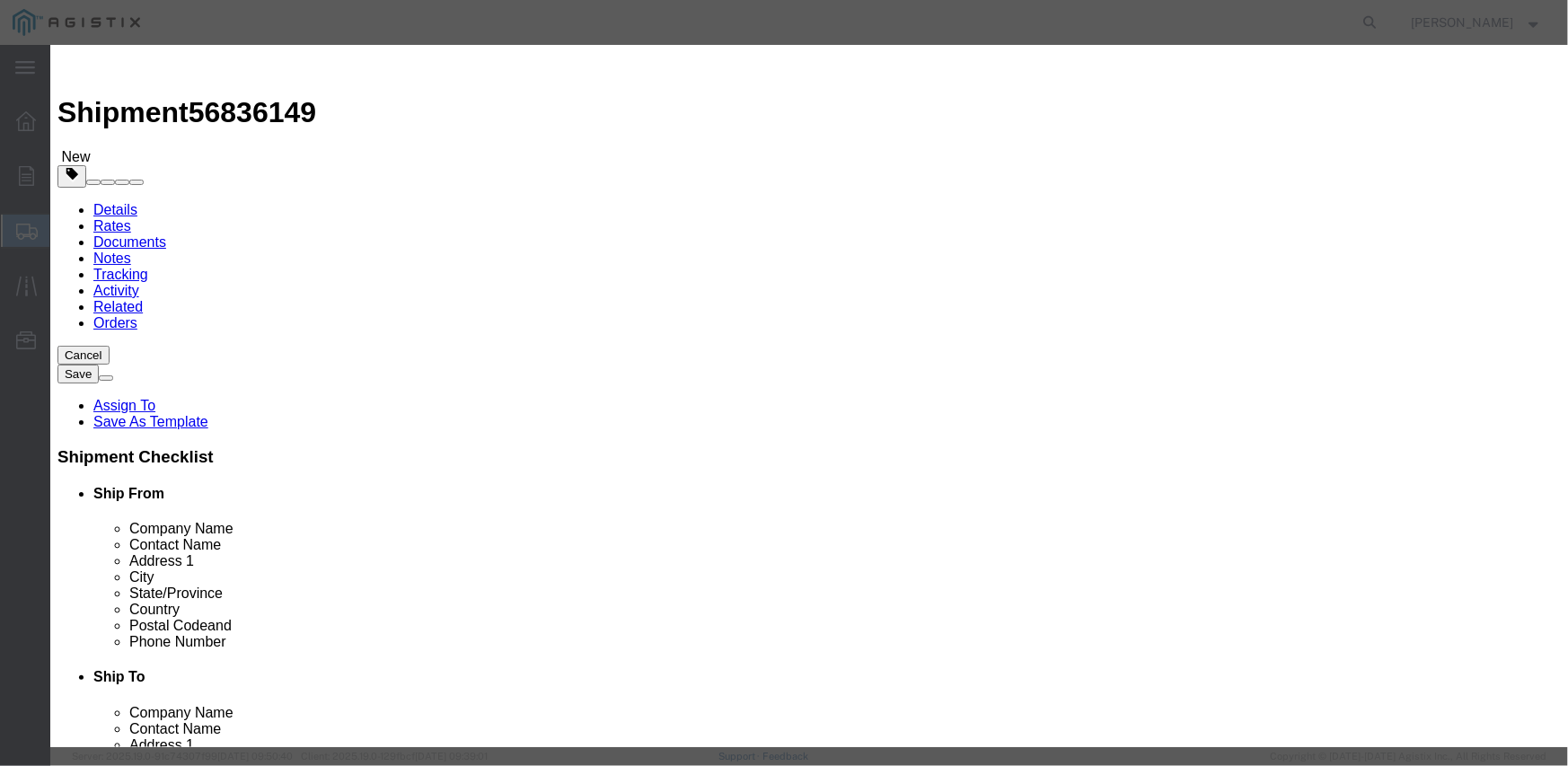
select select "PURCHORD"
click select "Select Account Type Activity ID Airline Appointment Number ASN Batch Number Bil…"
type input "3501410790"
select select "SALEORDR"
type input "294628"
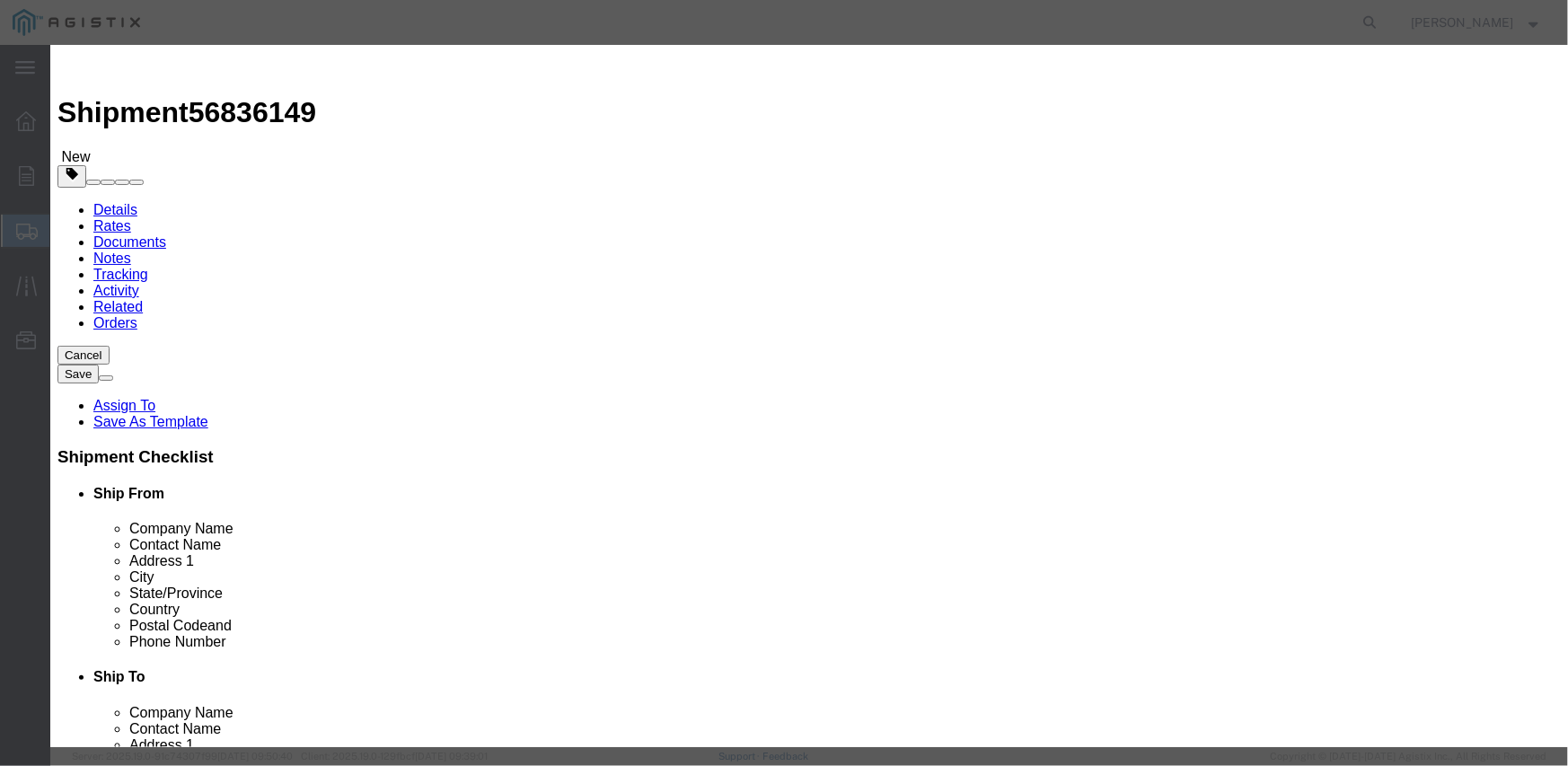
click button "Save & Close"
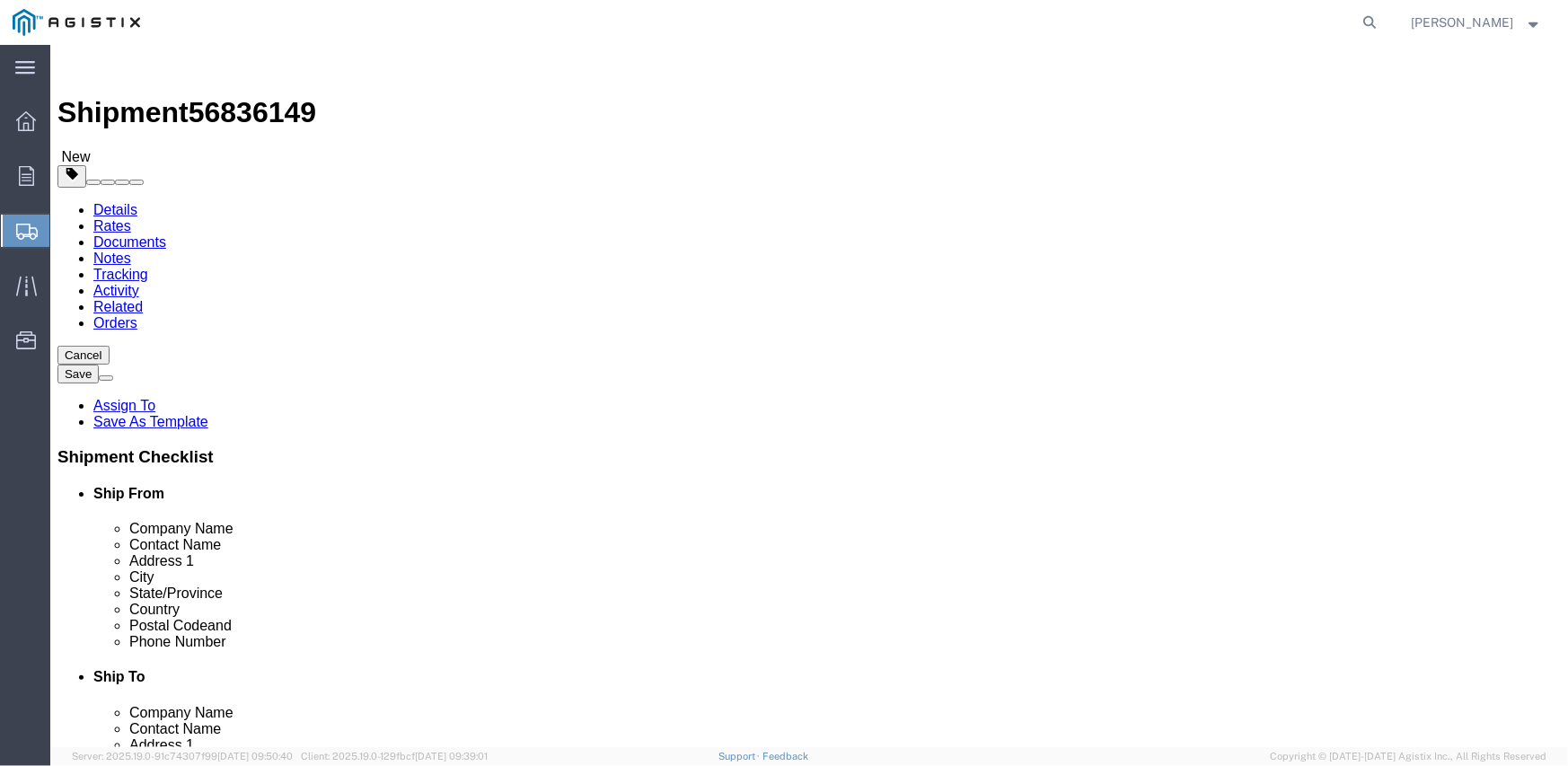
scroll to position [32, 0]
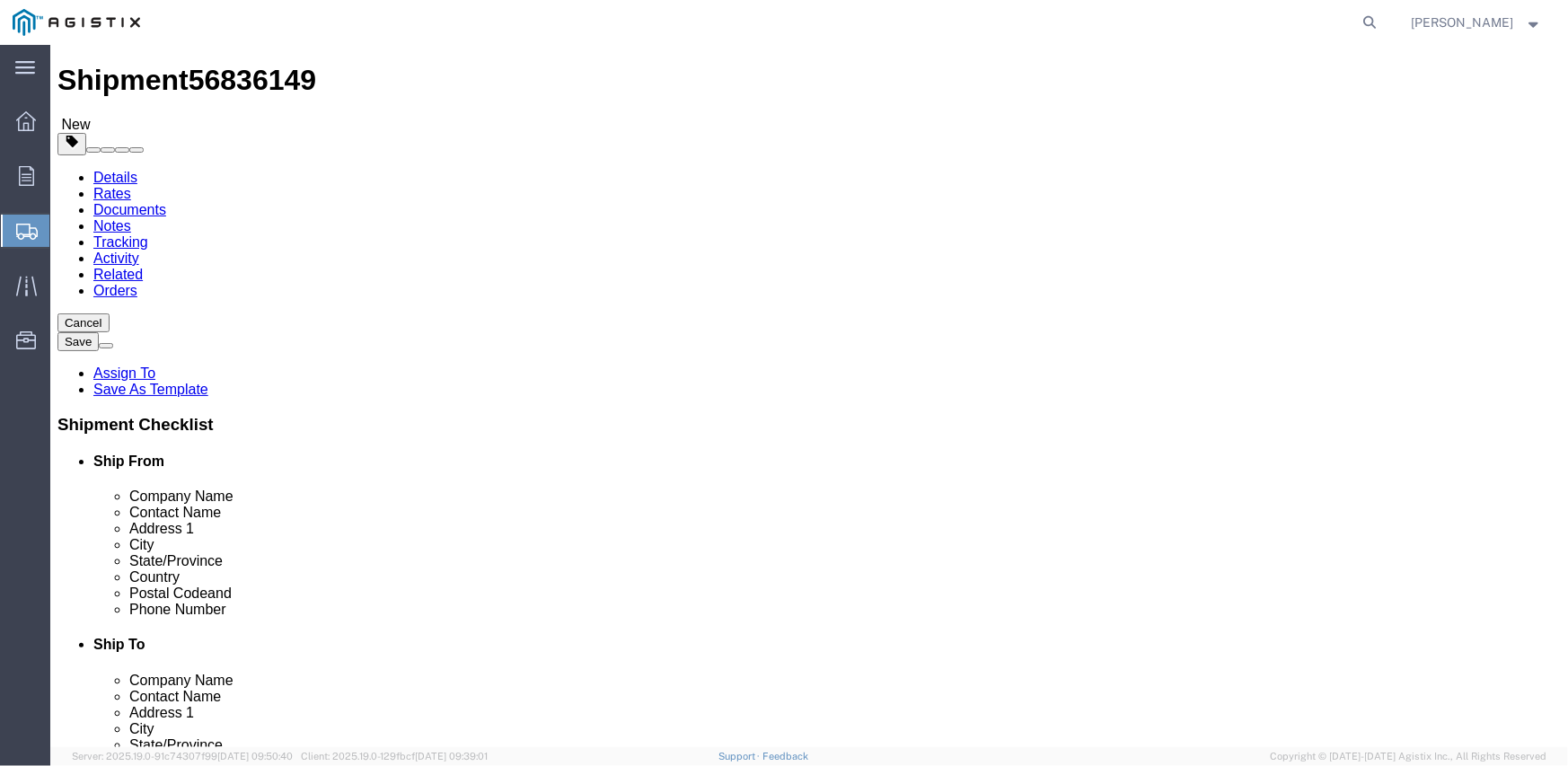
click button "Continue"
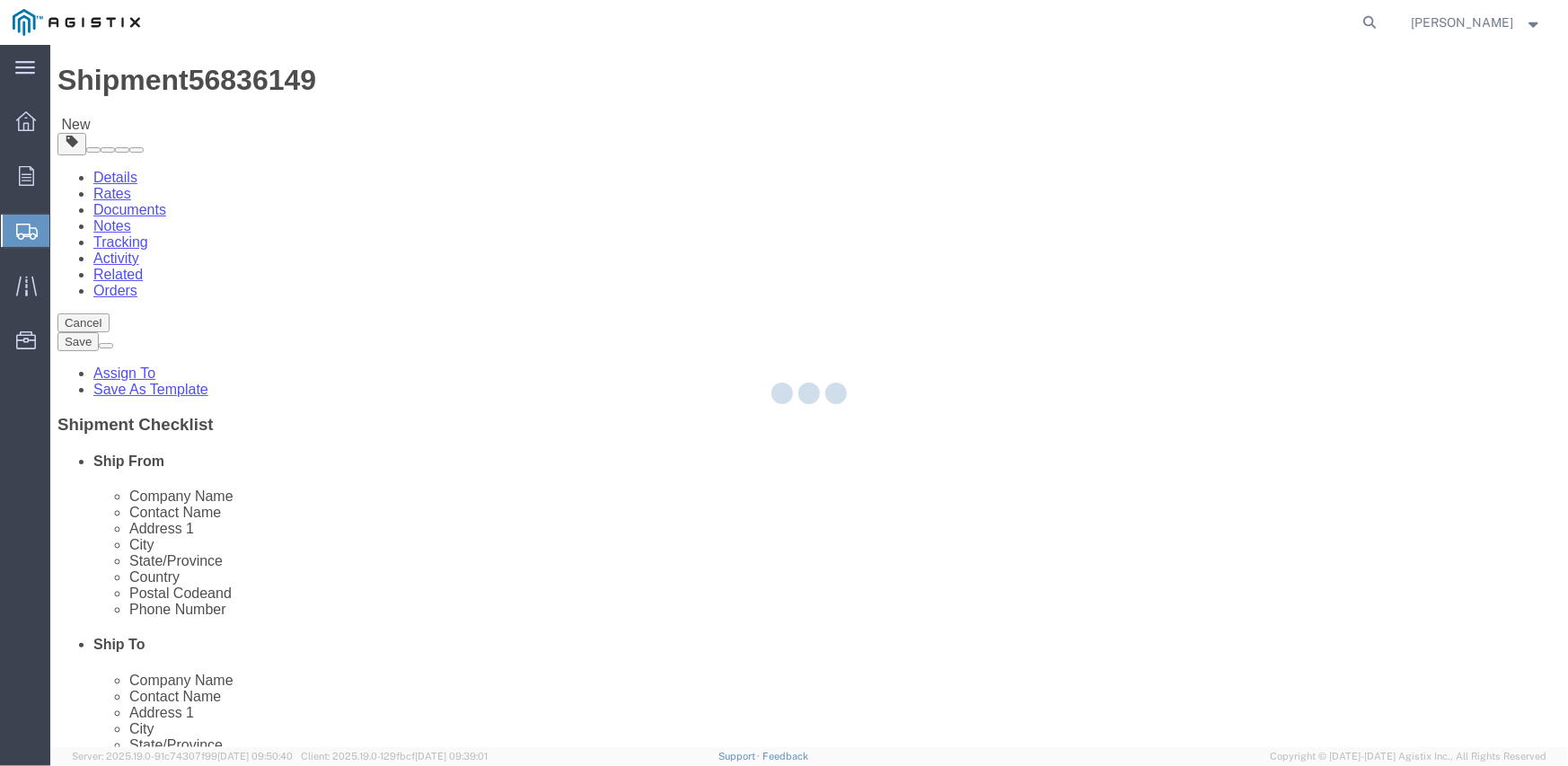
select select
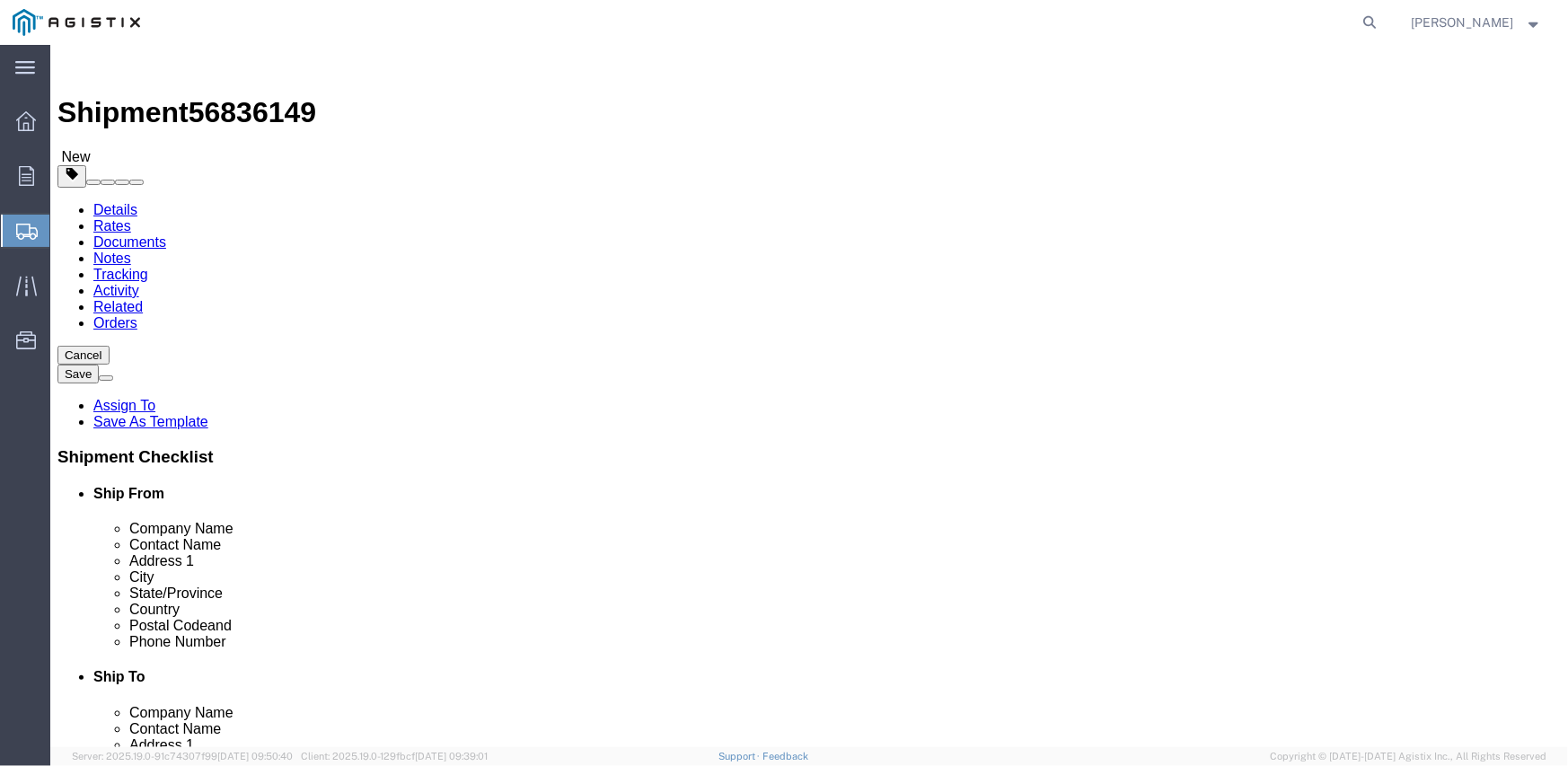
click button "Previous"
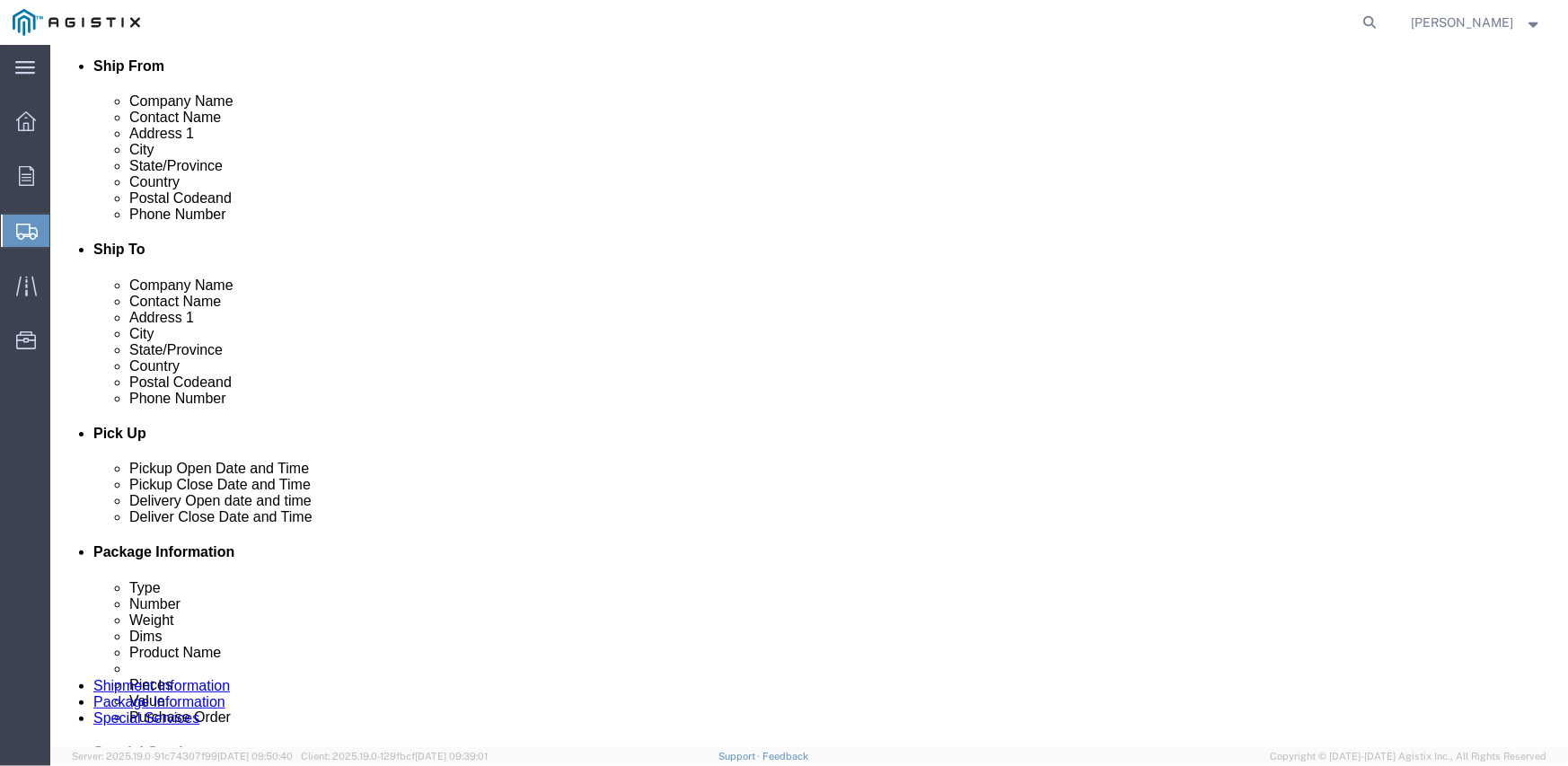
scroll to position [448, 0]
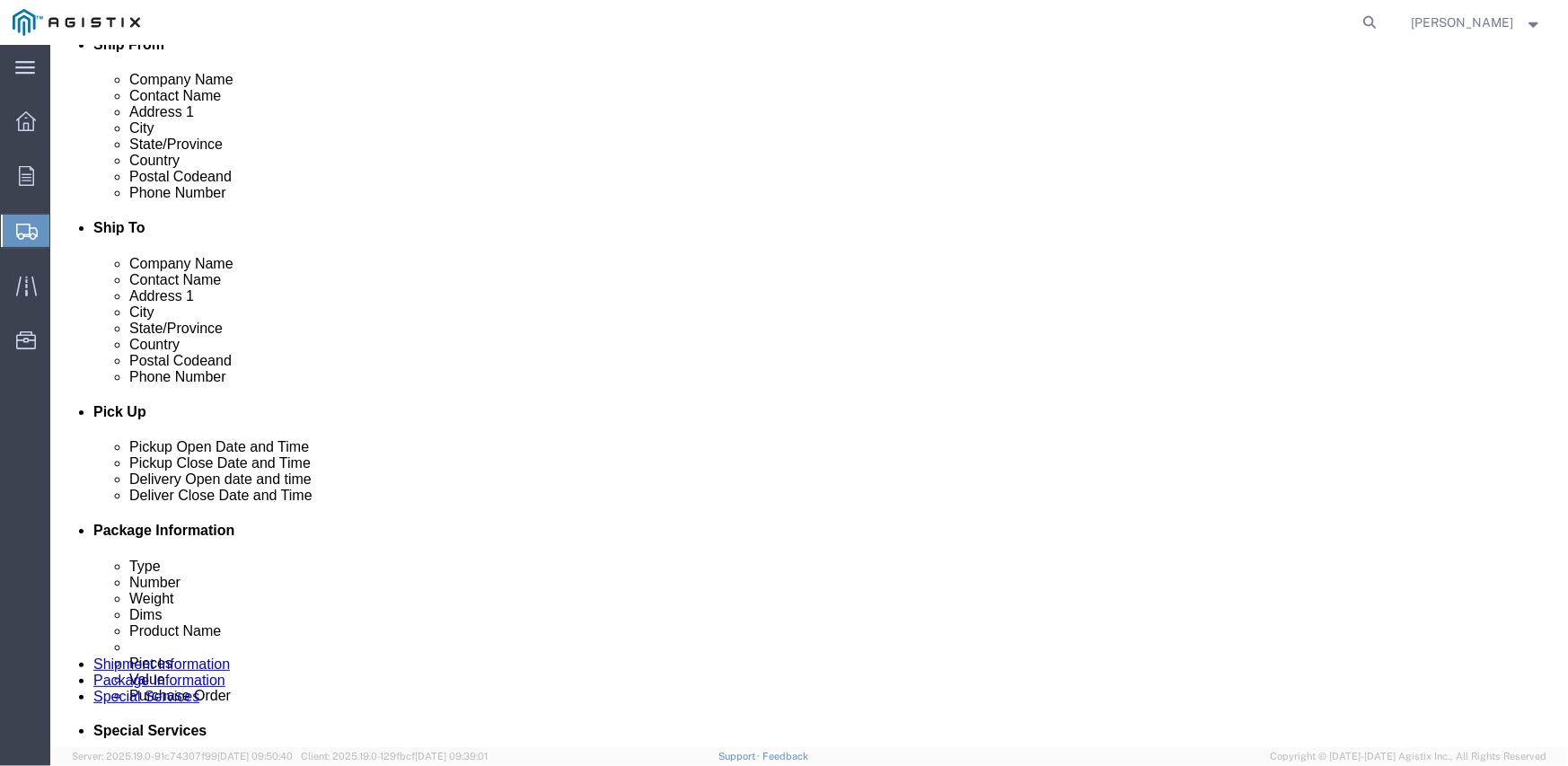
click link "ADDITIONAL INFORMATION"
click input "checkbox"
checkbox input "true"
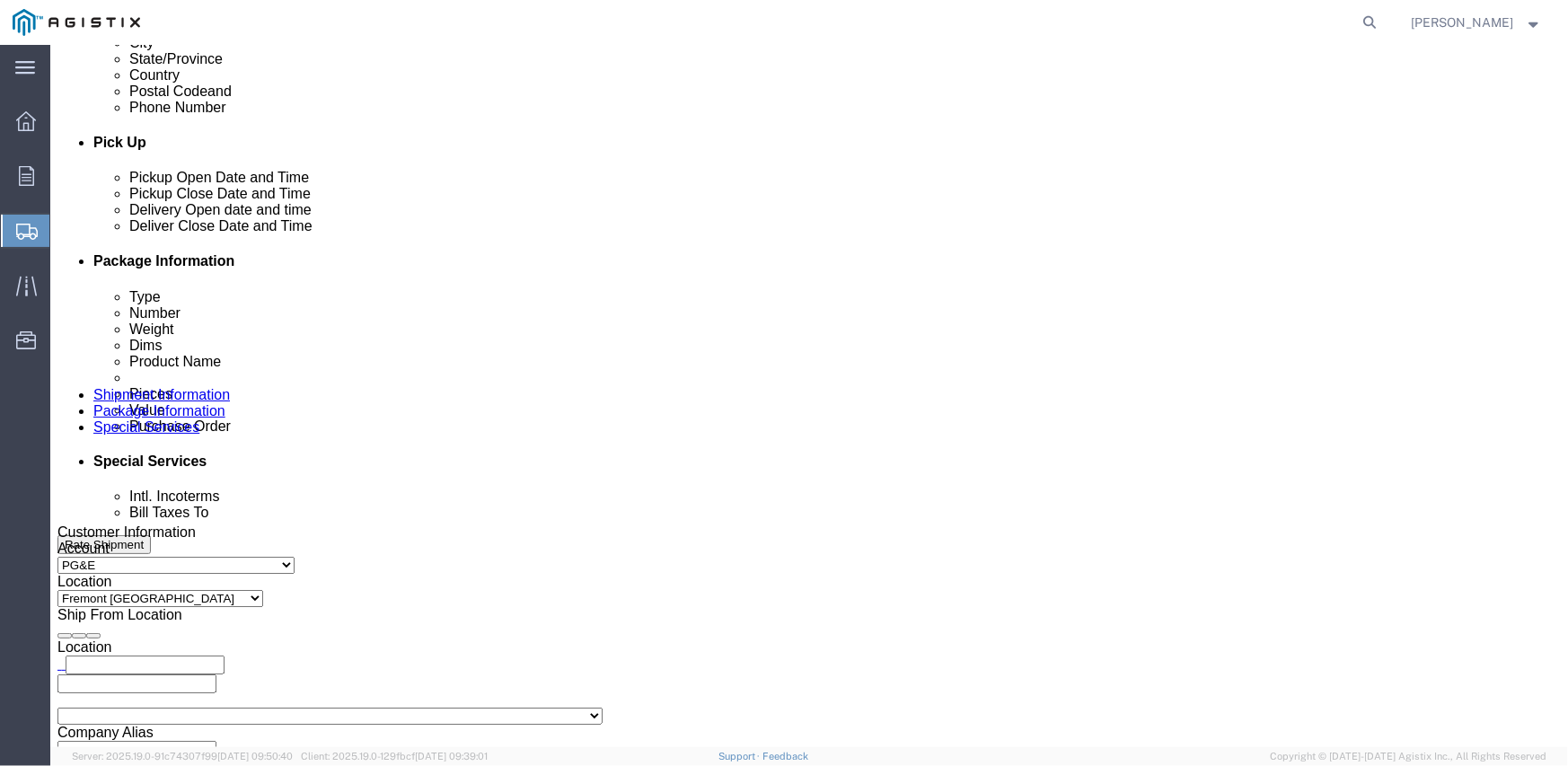
scroll to position [1077, 0]
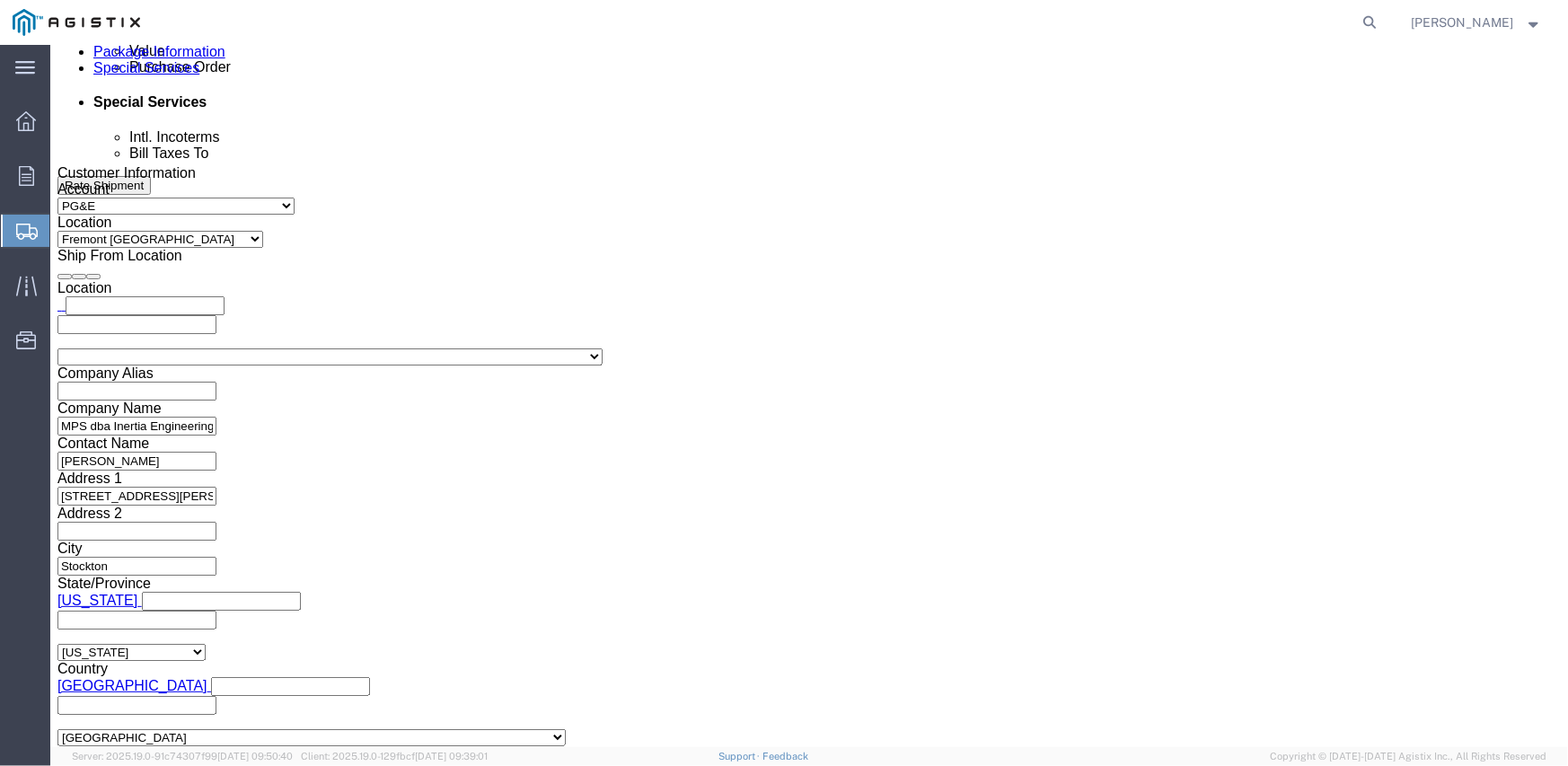
click button "Continue"
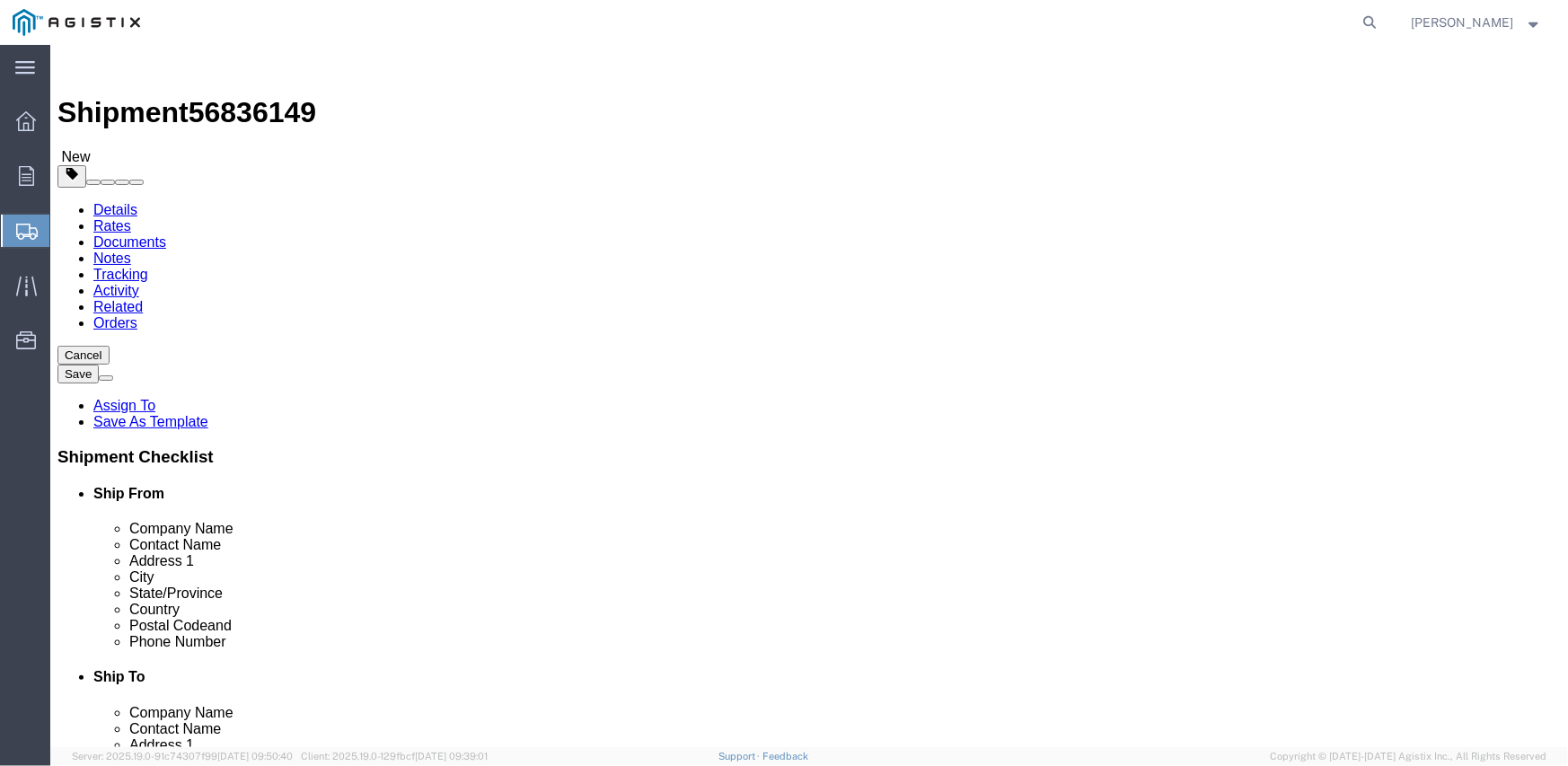
click button "Rate Shipment"
